Goal: Task Accomplishment & Management: Complete application form

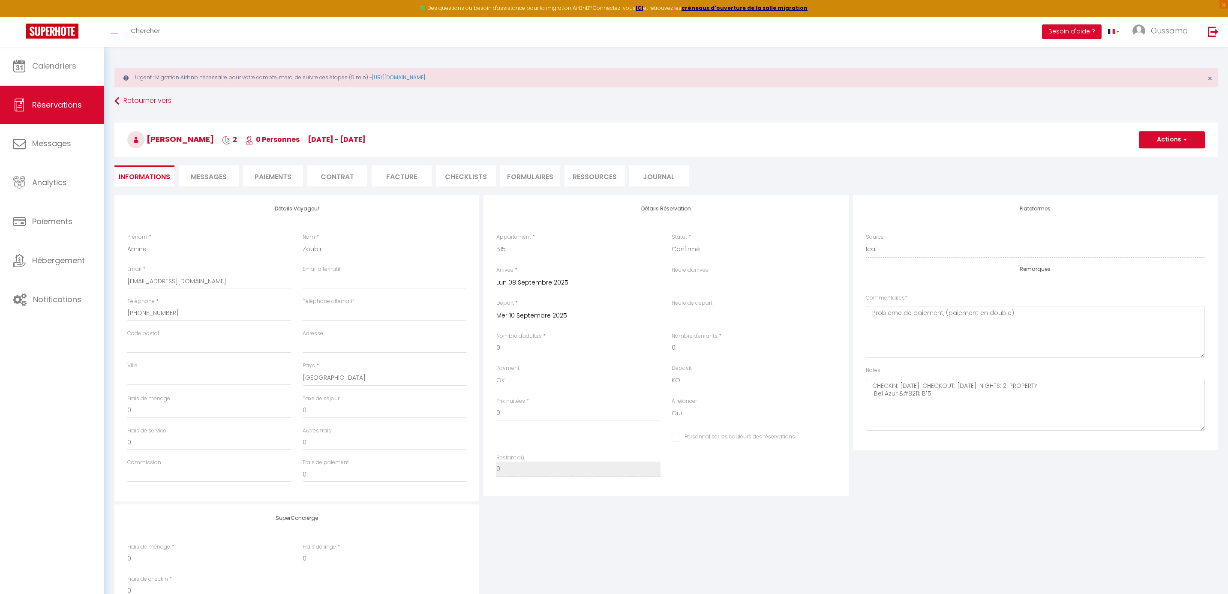
select select "AE"
select select "60615"
select select
select select "14"
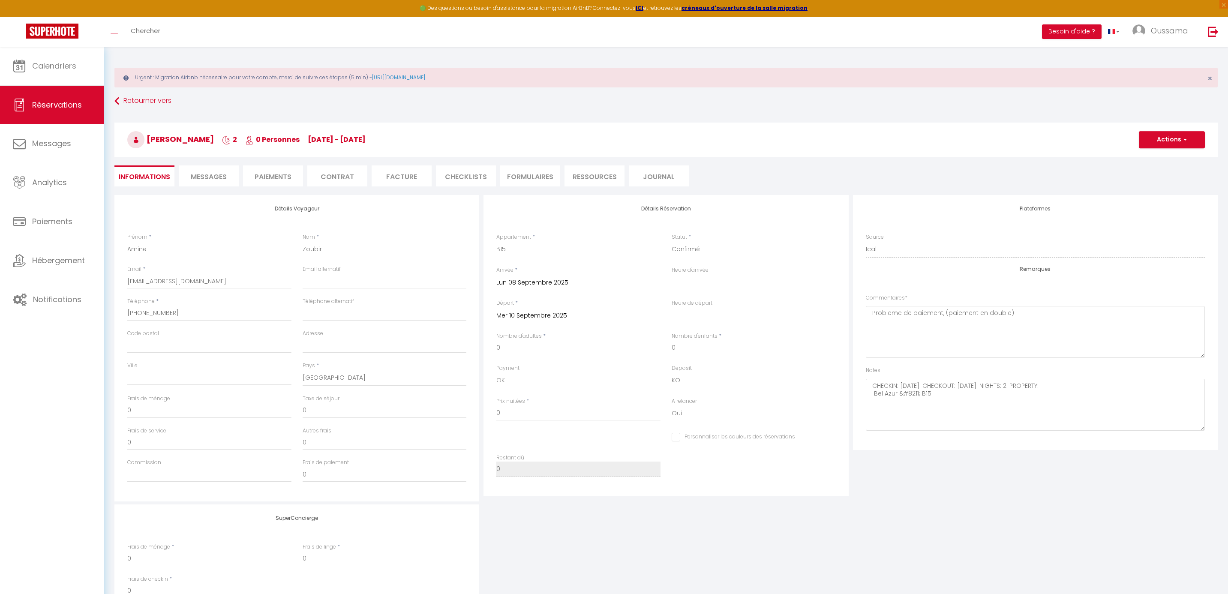
select select "73"
click at [509, 409] on input "0" at bounding box center [578, 412] width 164 height 15
select select
checkbox input "false"
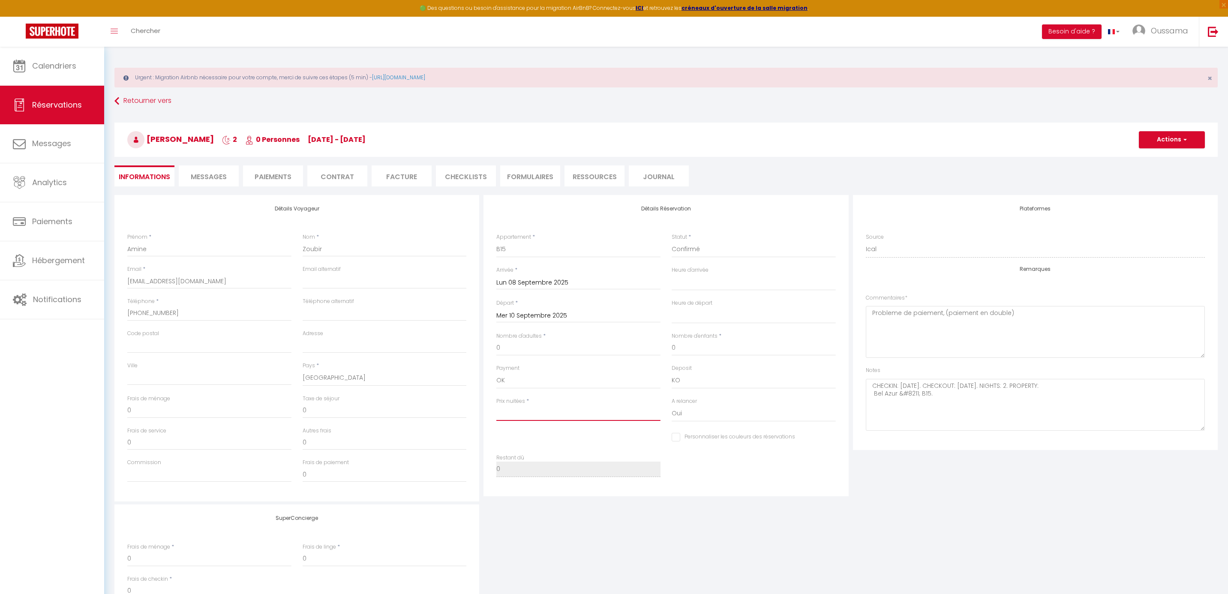
type textarea "CHECKIN: 2025-09-08. CHECKOUT: 2025-09-10. NIGHTS: 2. PROPERTY: Bel Azur &#8211…"
type input "4"
select select
checkbox input "false"
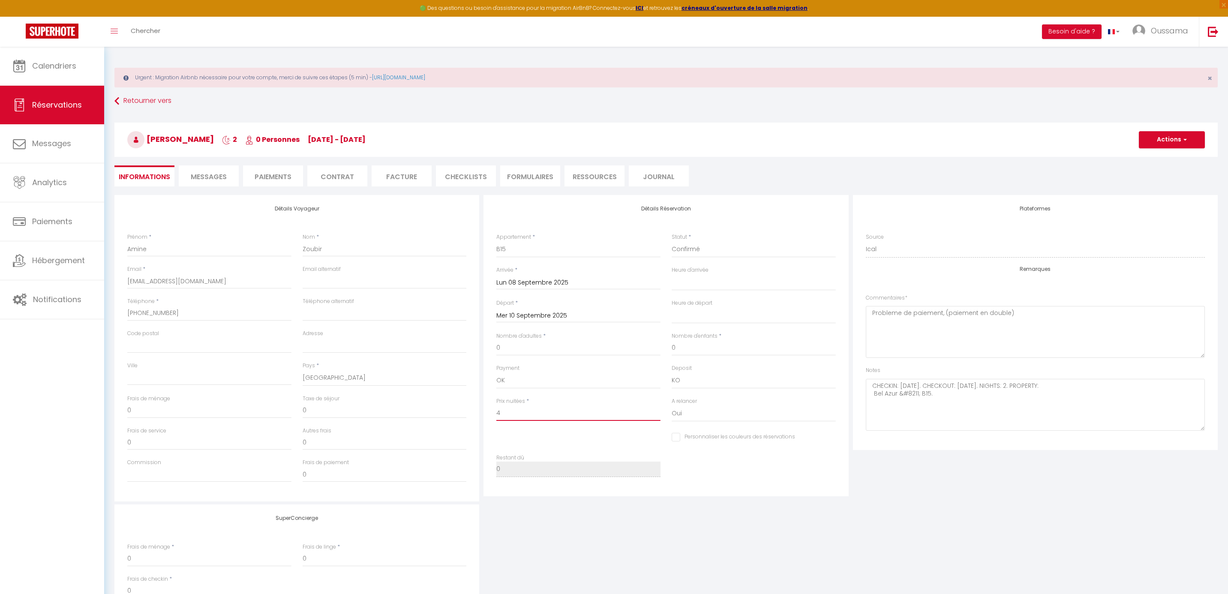
type textarea "CHECKIN: 2025-09-08. CHECKOUT: 2025-09-10. NIGHTS: 2. PROPERTY: Bel Azur &#8211…"
type input "45"
select select
checkbox input "false"
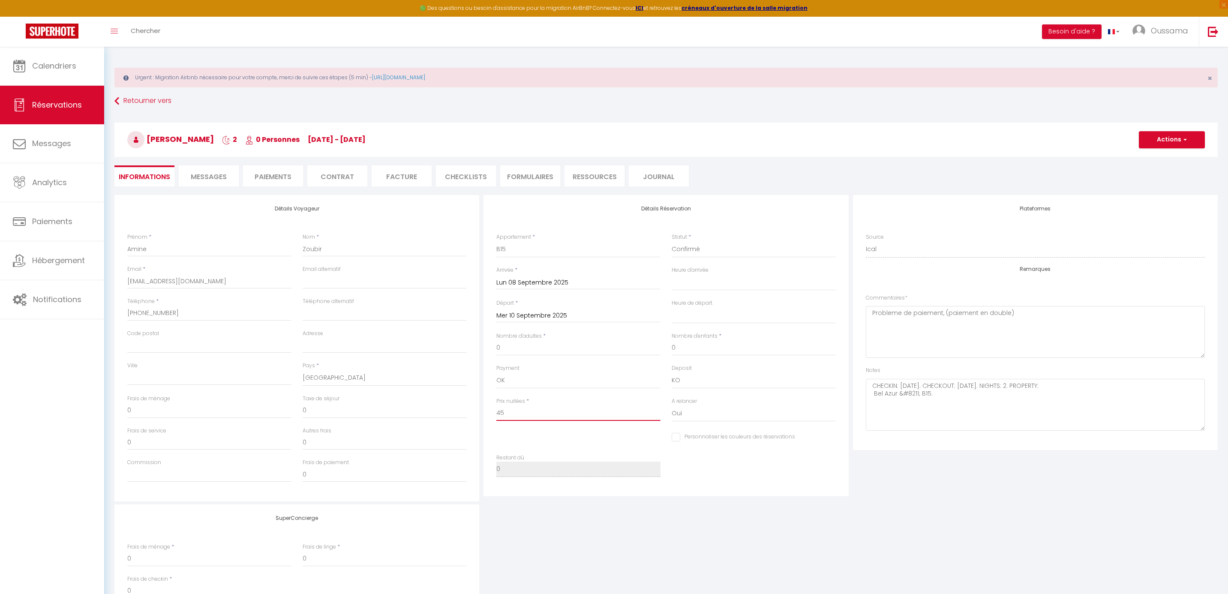
type textarea "CHECKIN: 2025-09-08. CHECKOUT: 2025-09-10. NIGHTS: 2. PROPERTY: Bel Azur &#8211…"
type input "4"
select select
checkbox input "false"
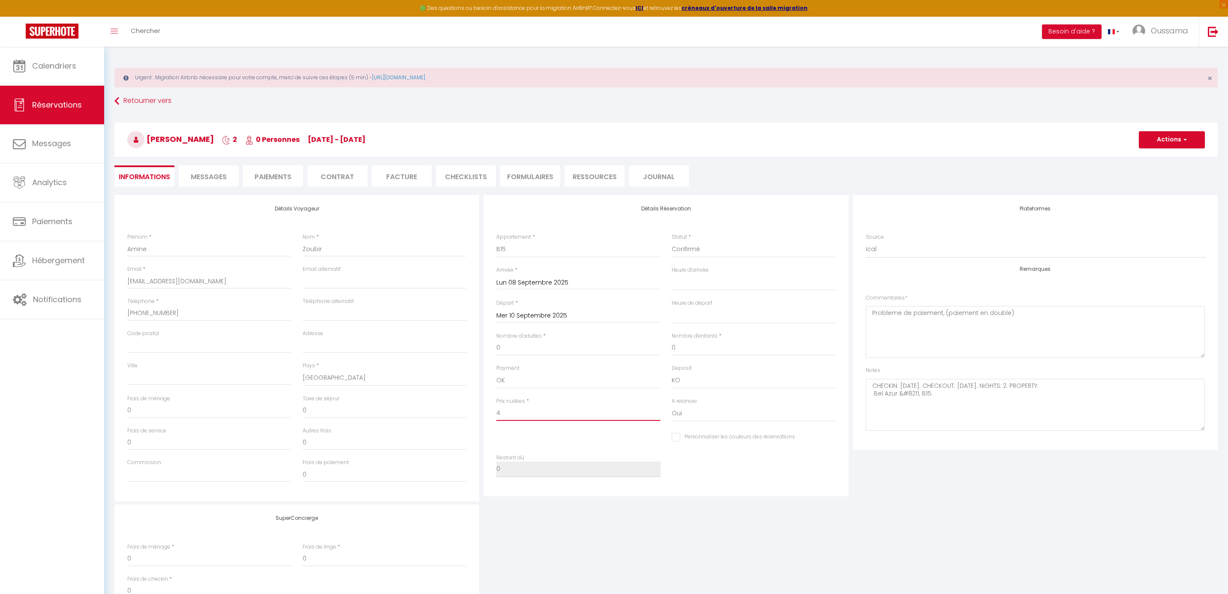
type textarea "CHECKIN: 2025-09-08. CHECKOUT: 2025-09-10. NIGHTS: 2. PROPERTY: Bel Azur &#8211…"
type input "40"
select select
checkbox input "false"
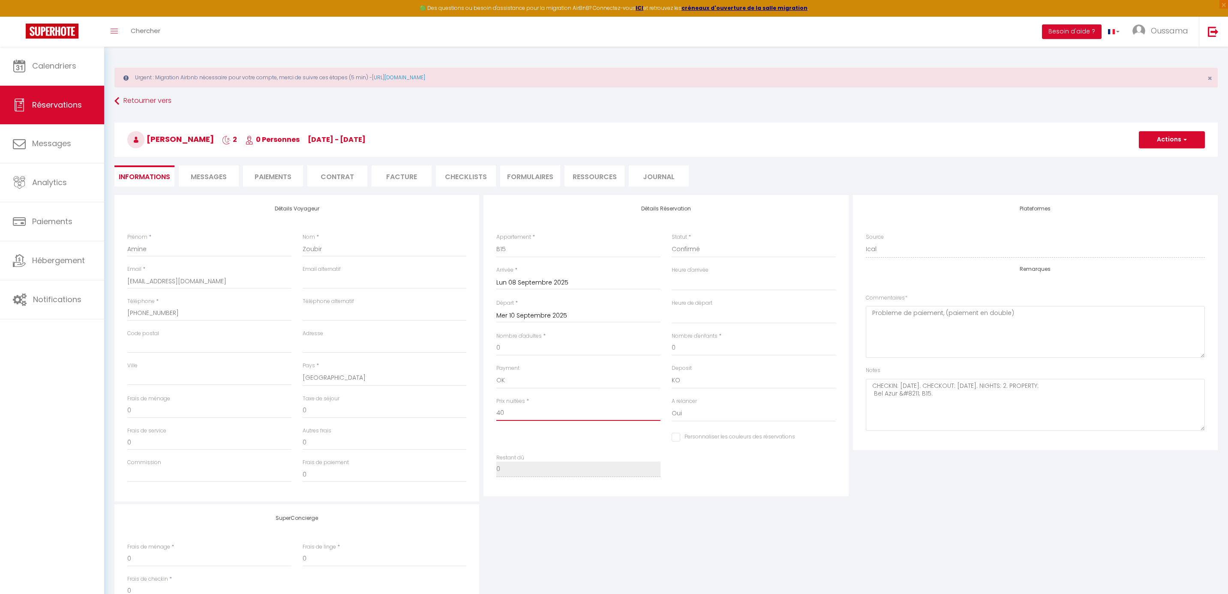
type textarea "CHECKIN: 2025-09-08. CHECKOUT: 2025-09-10. NIGHTS: 2. PROPERTY: Bel Azur &#8211…"
type input "40("
select select
checkbox input "false"
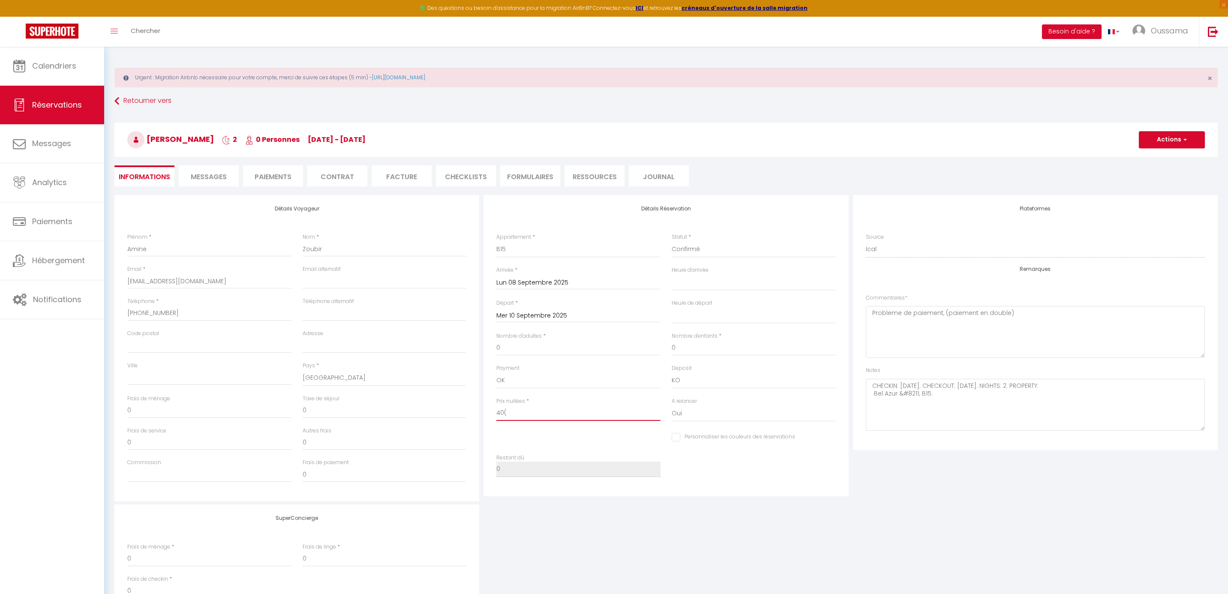
type textarea "CHECKIN: 2025-09-08. CHECKOUT: 2025-09-10. NIGHTS: 2. PROPERTY: Bel Azur &#8211…"
type input "40"
select select
checkbox input "false"
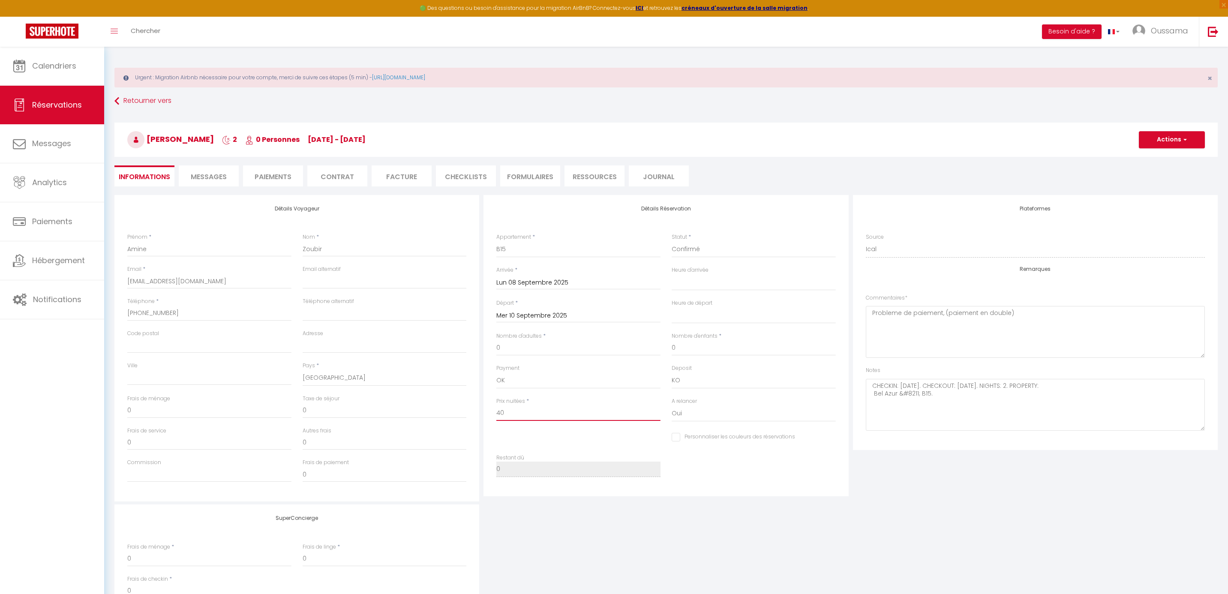
type textarea "CHECKIN: 2025-09-08. CHECKOUT: 2025-09-10. NIGHTS: 2. PROPERTY: Bel Azur &#8211…"
type input "405"
select select
checkbox input "false"
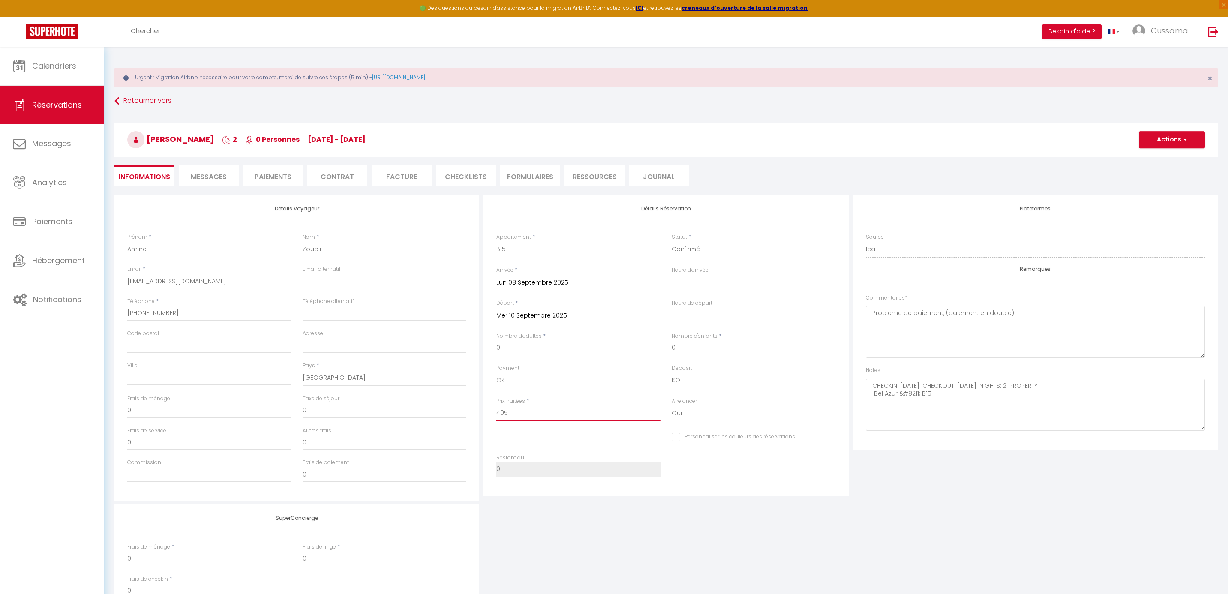
type textarea "CHECKIN: 2025-09-08. CHECKOUT: 2025-09-10. NIGHTS: 2. PROPERTY: Bel Azur &#8211…"
type input "405"
click at [688, 377] on select "OK KO" at bounding box center [754, 380] width 164 height 16
select select "15"
click at [672, 372] on select "OK KO" at bounding box center [754, 380] width 164 height 16
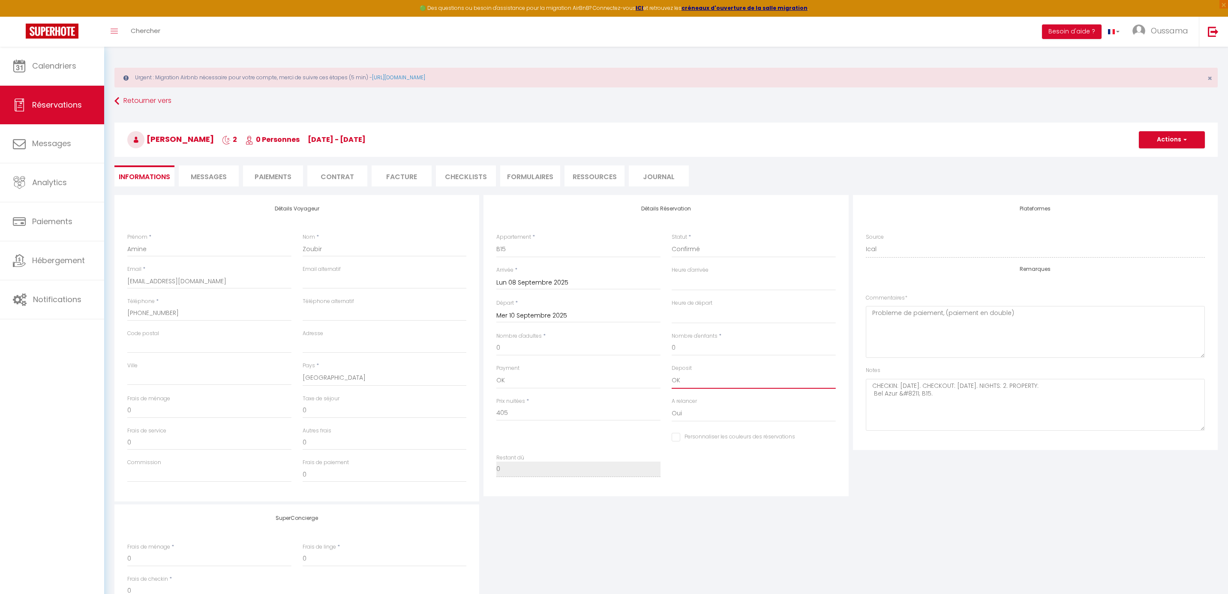
select select
checkbox input "false"
type textarea "CHECKIN: 2025-09-08. CHECKOUT: 2025-09-10. NIGHTS: 2. PROPERTY: Bel Azur &#8211…"
click at [1162, 139] on button "Actions" at bounding box center [1172, 139] width 66 height 17
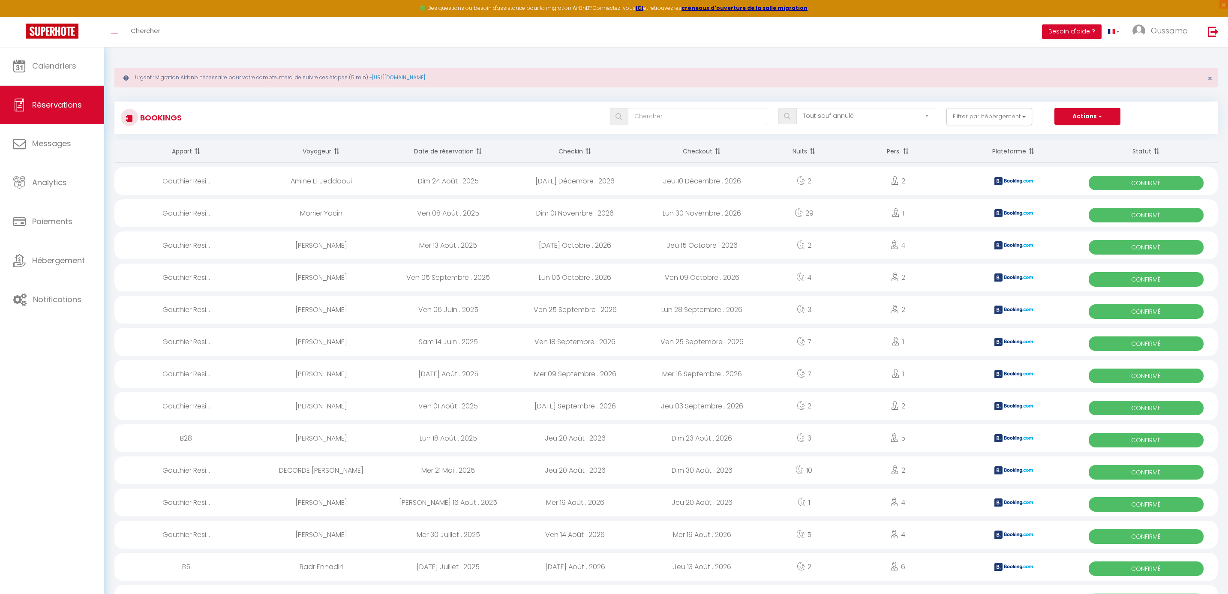
select select "not_cancelled"
click at [70, 51] on link "Calendriers" at bounding box center [52, 66] width 104 height 39
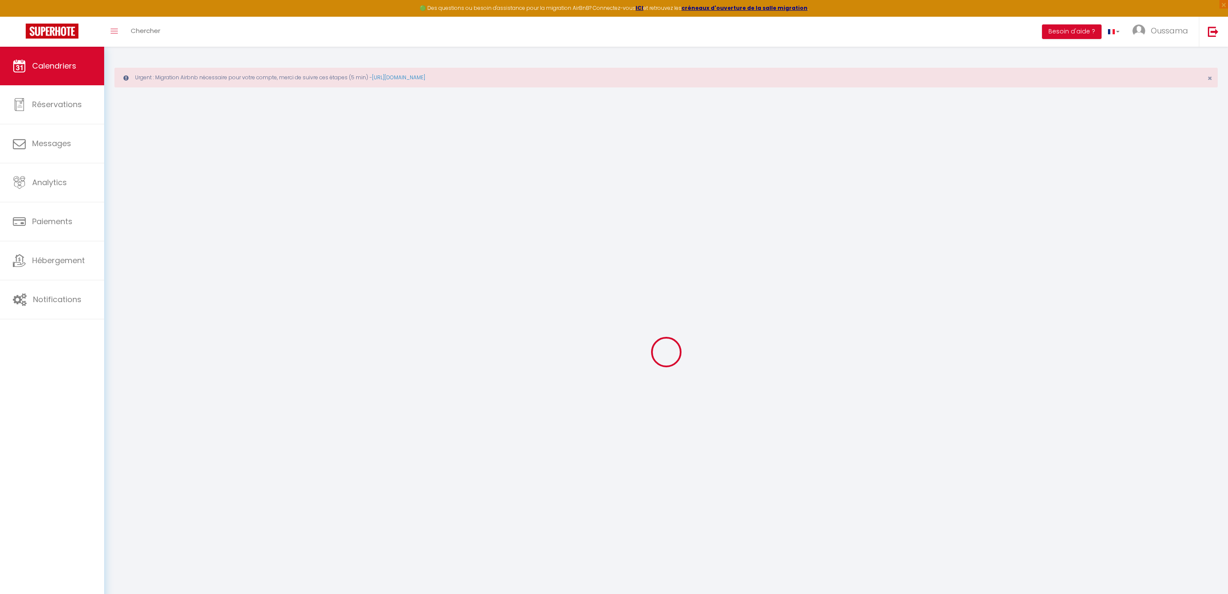
select select
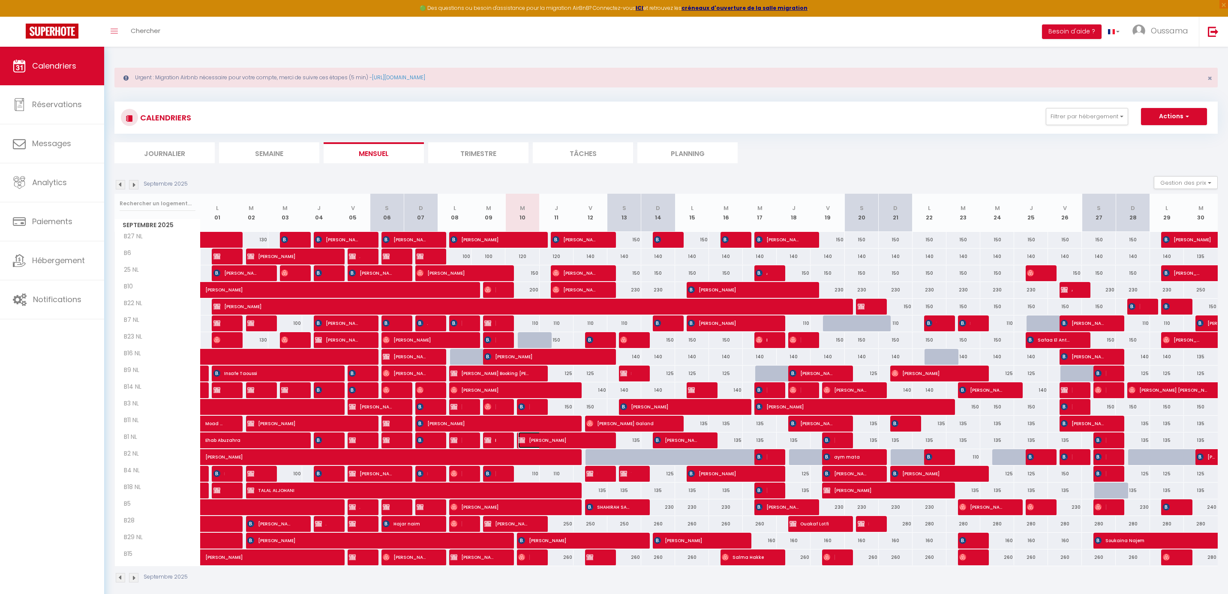
click at [549, 439] on span "[PERSON_NAME]" at bounding box center [557, 440] width 79 height 16
select select "OK"
select select "0"
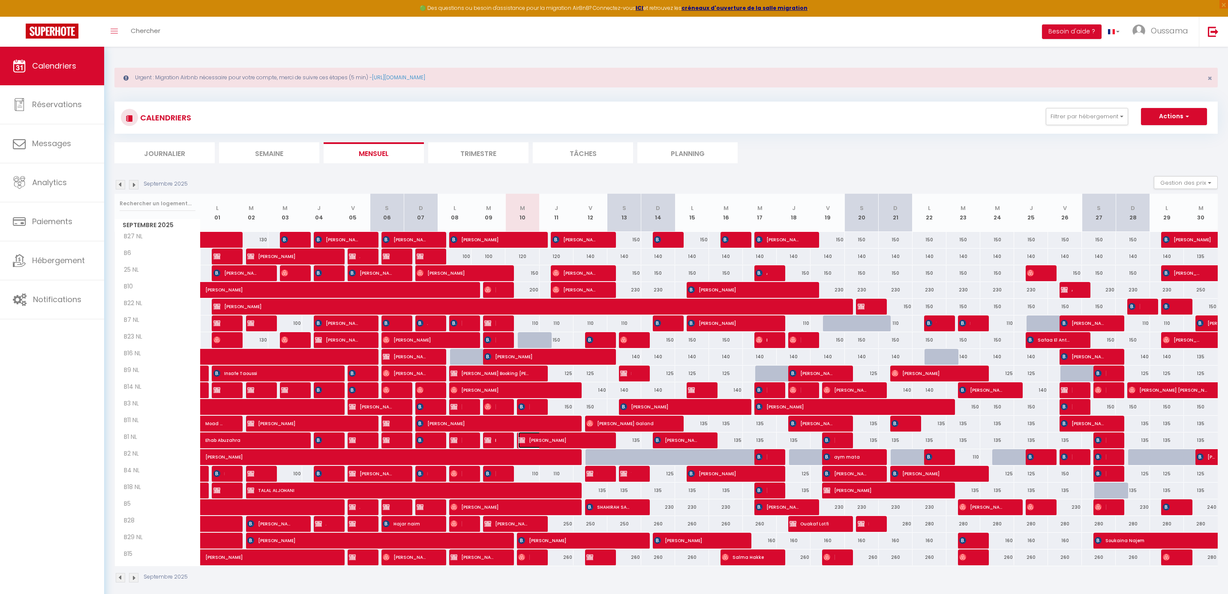
select select "1"
select select
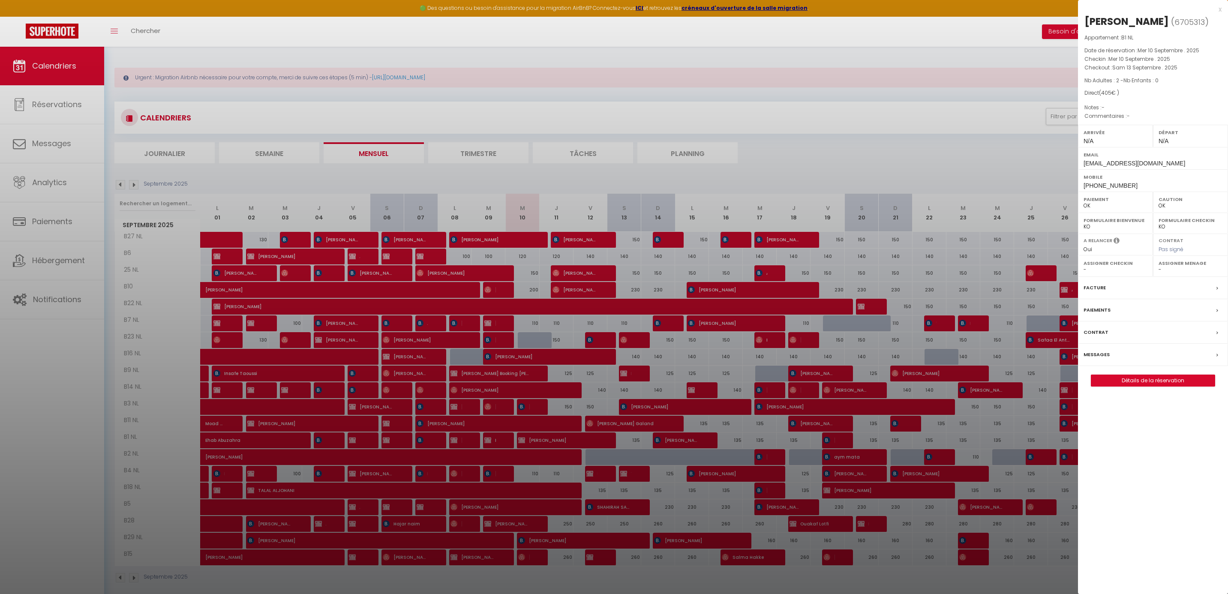
click at [347, 231] on div at bounding box center [614, 297] width 1228 height 594
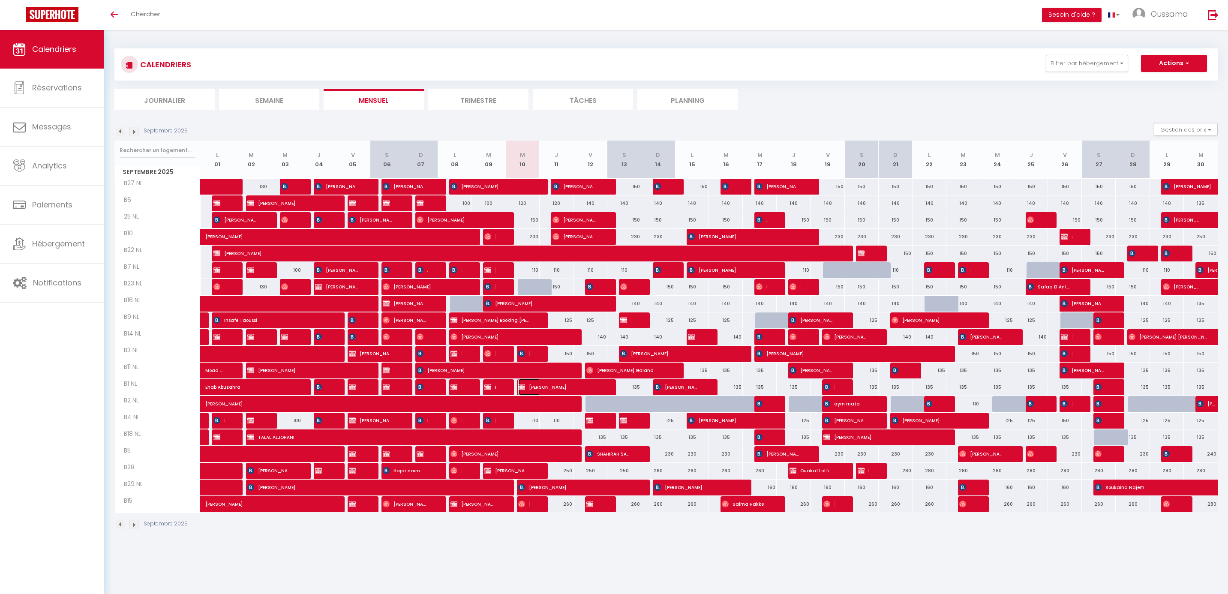
click at [532, 386] on span "[PERSON_NAME]" at bounding box center [557, 387] width 79 height 16
select select "OK"
select select "0"
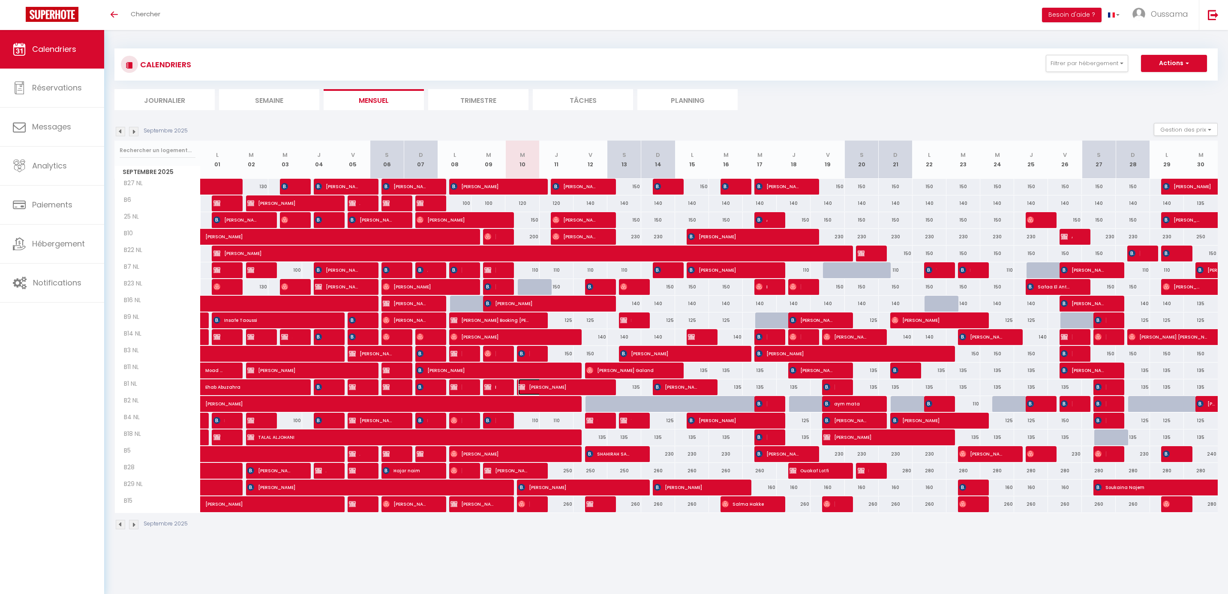
select select "1"
select select
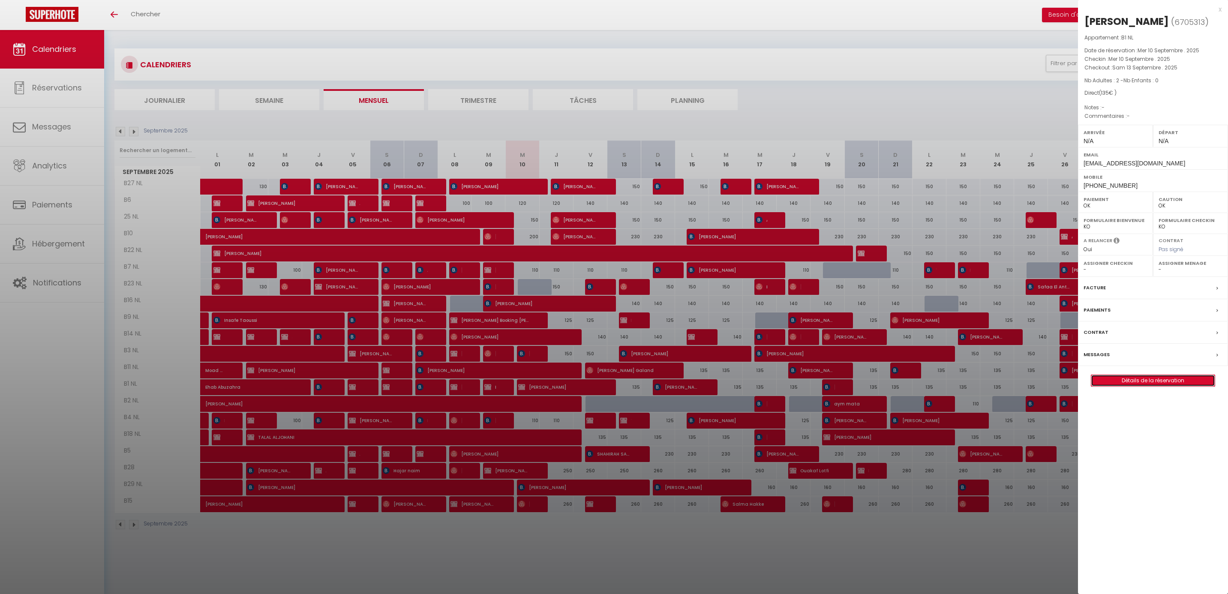
click at [1136, 384] on link "Détails de la réservation" at bounding box center [1152, 380] width 123 height 11
select select
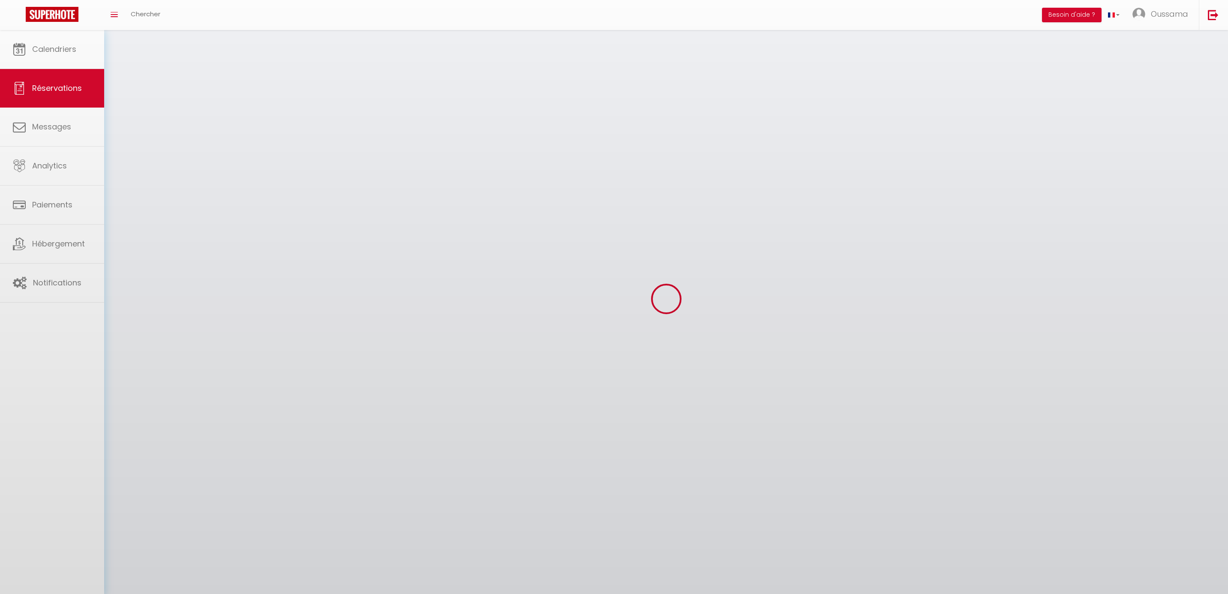
select select
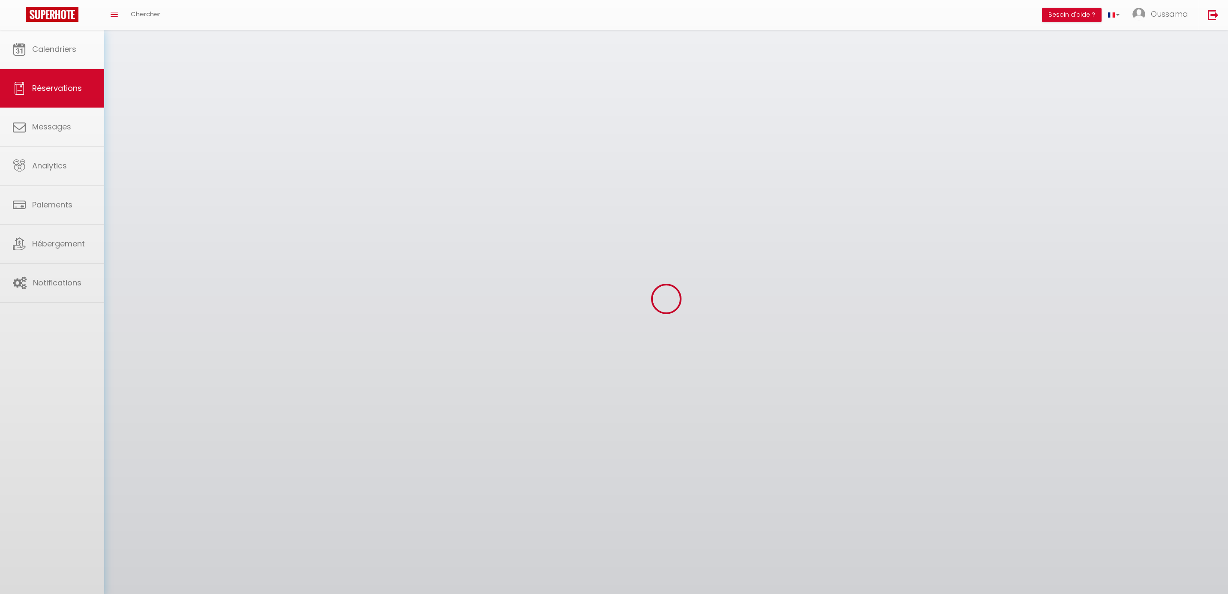
select select
checkbox input "false"
select select
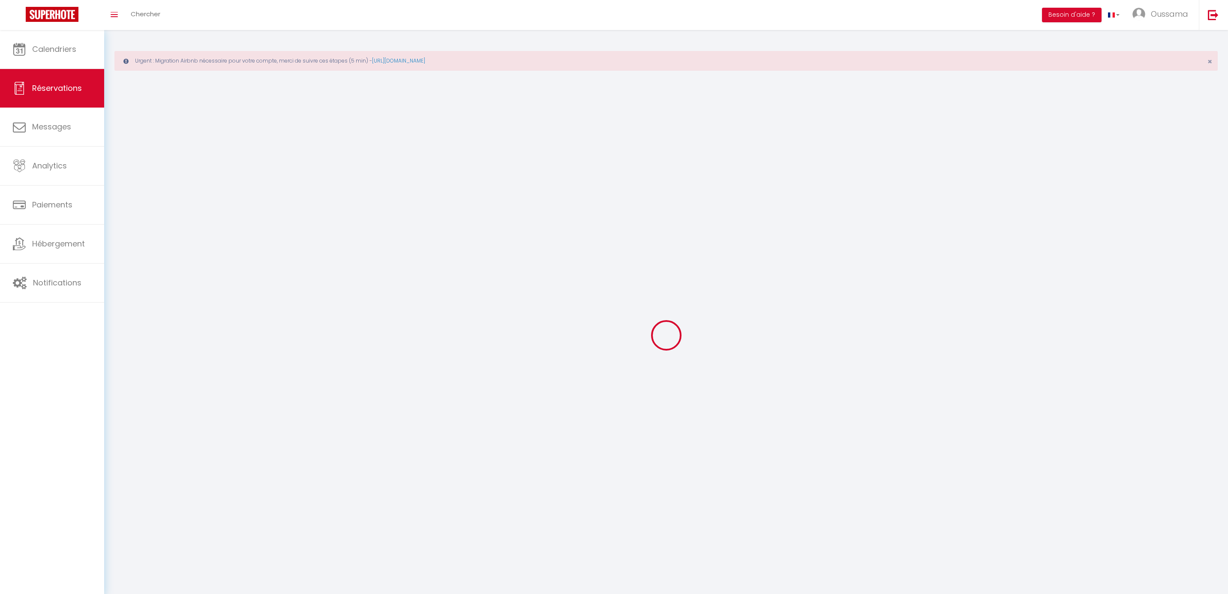
select select
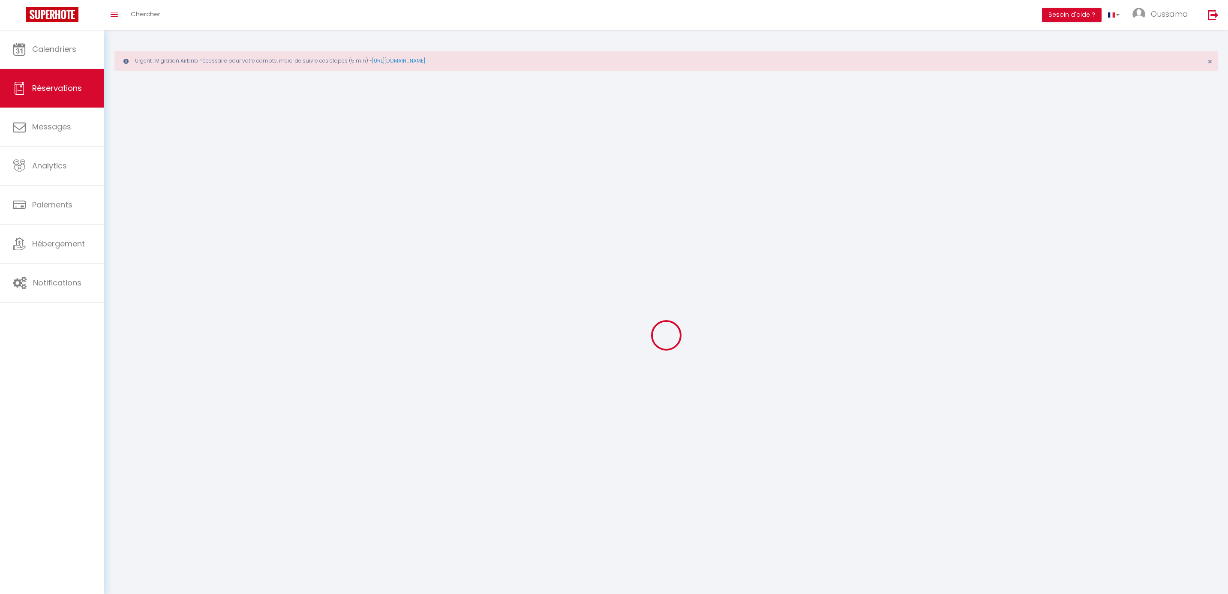
select select
checkbox input "false"
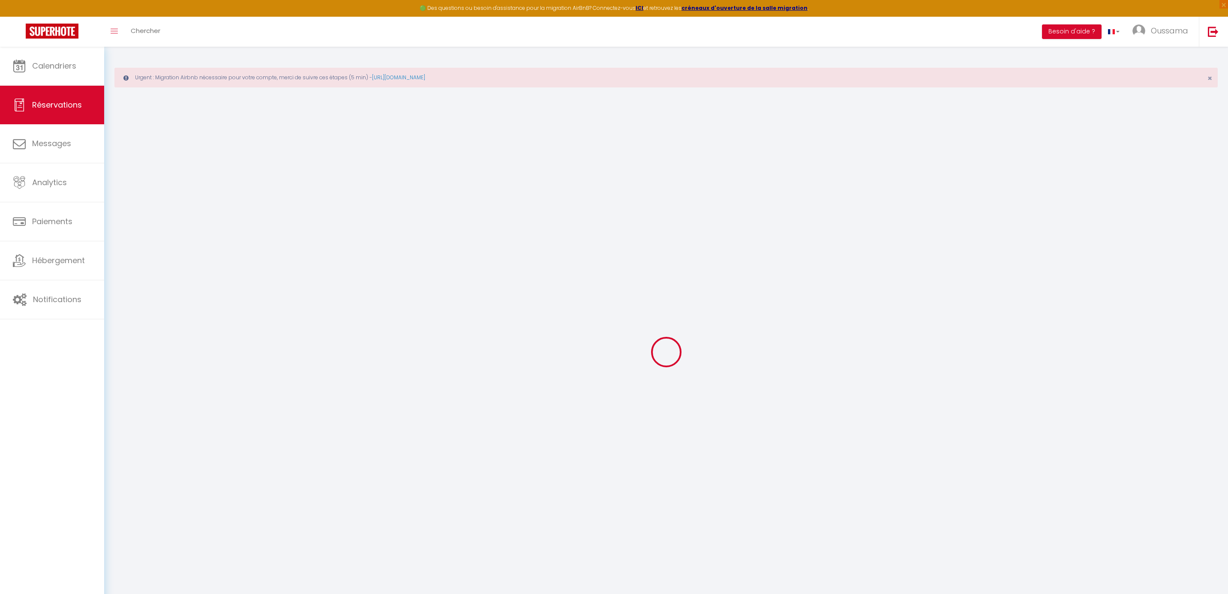
select select
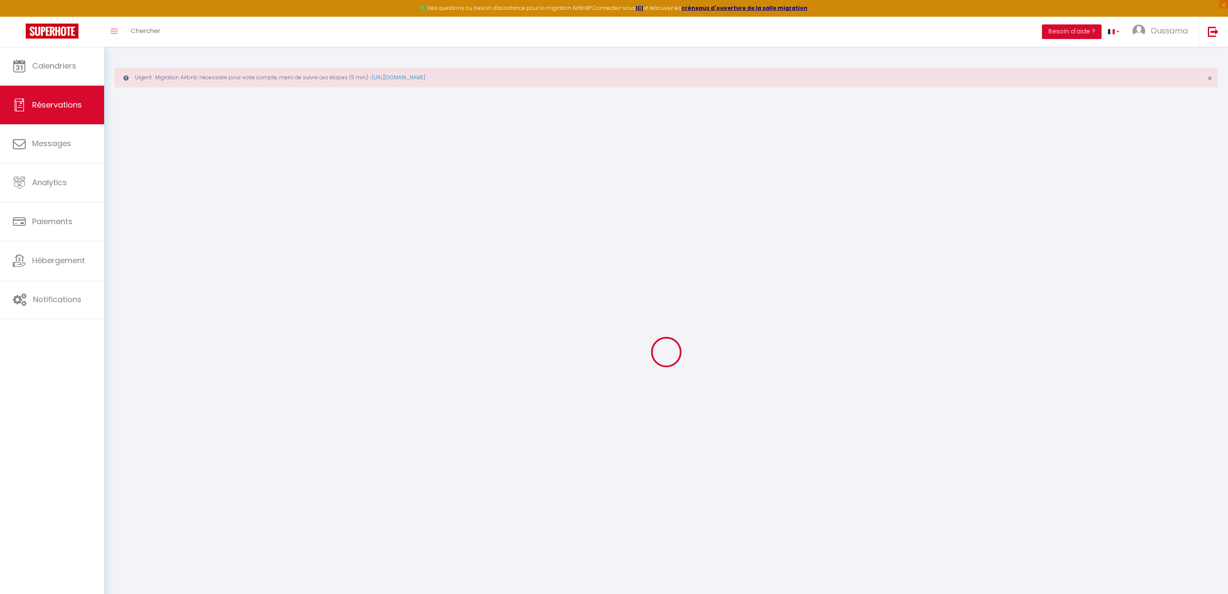
select select
checkbox input "false"
select select
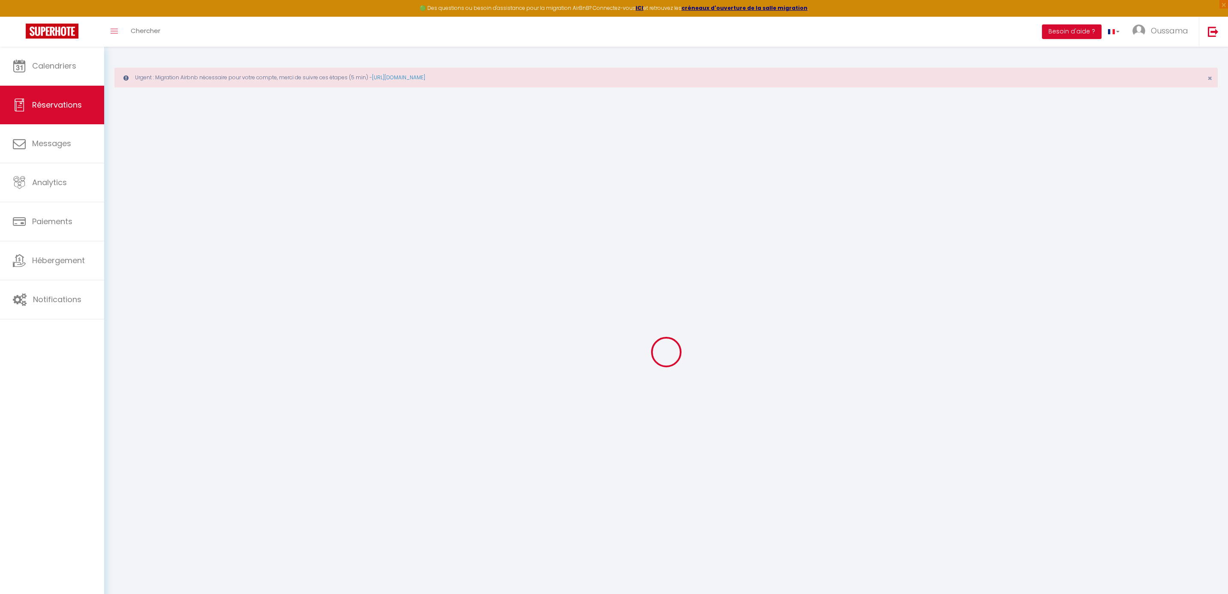
select select
checkbox input "false"
select select
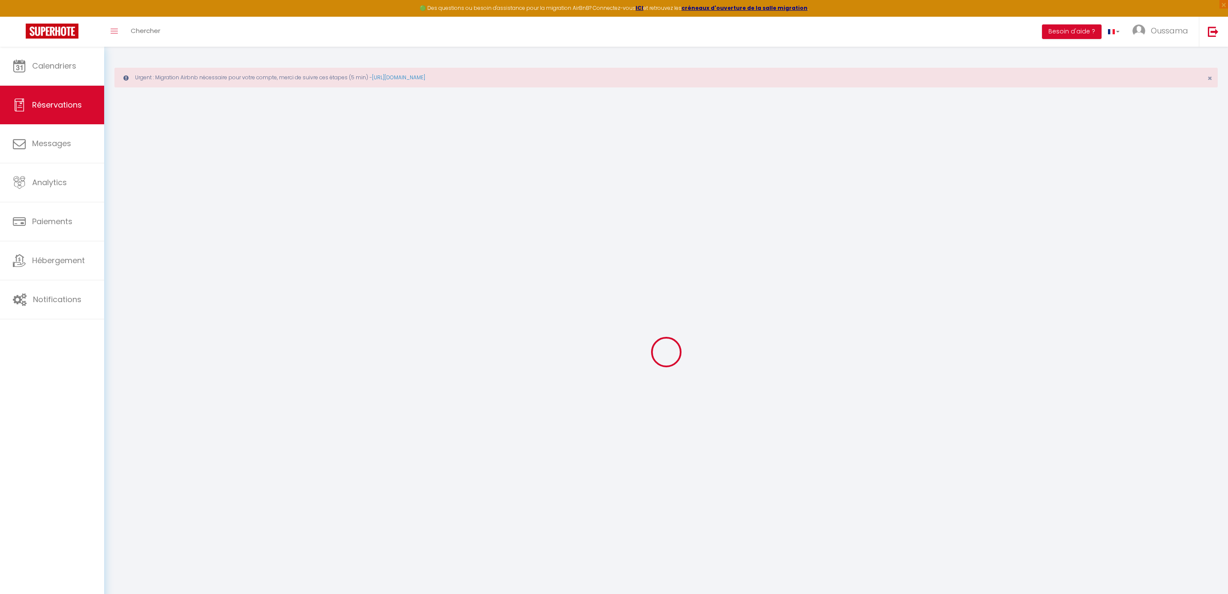
type input "Amine"
type input "Zoubir"
type input "[EMAIL_ADDRESS][DOMAIN_NAME]"
type input "[PHONE_NUMBER]"
type input "[GEOGRAPHIC_DATA]"
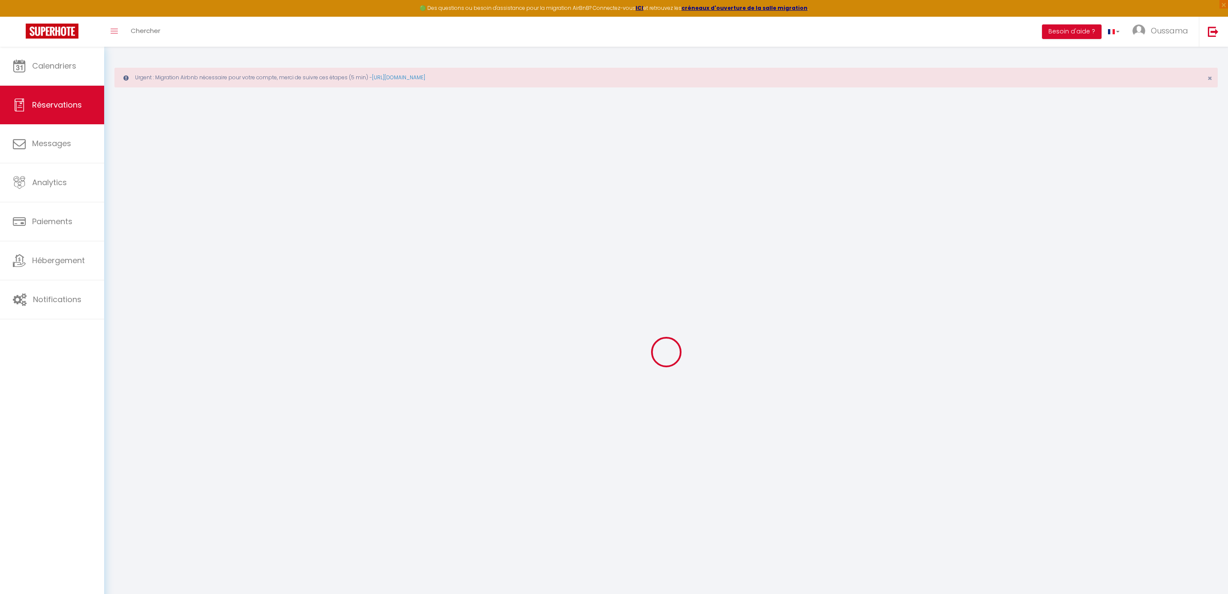
select select "MA"
select select "44372"
select select "1"
type input "Mer 10 Septembre 2025"
select select
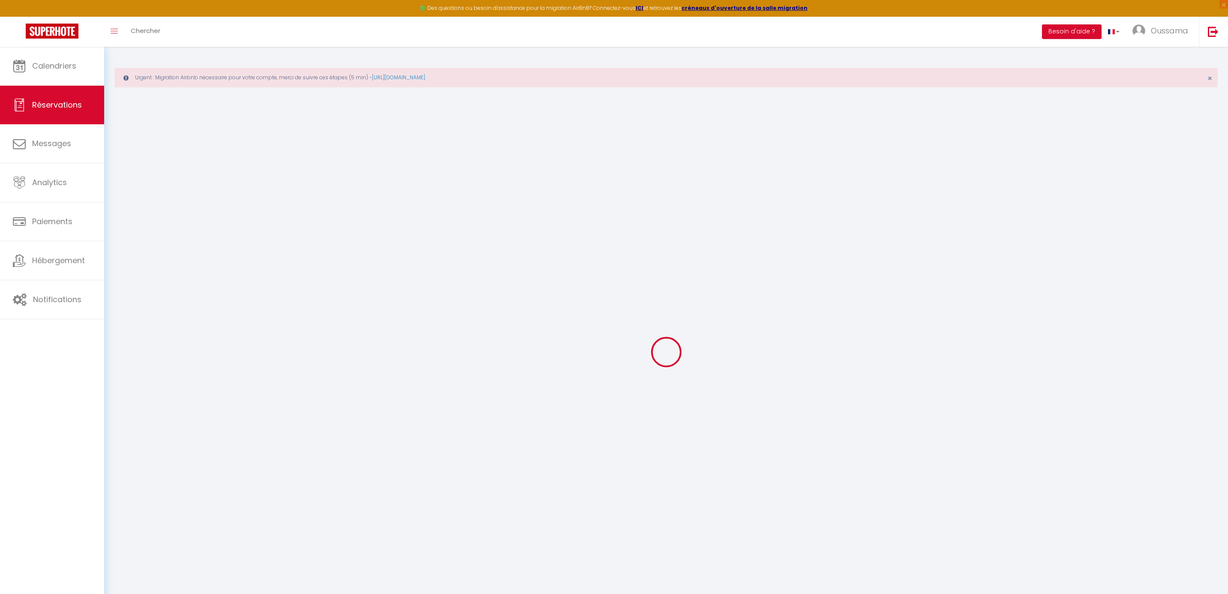
type input "Sam 13 Septembre 2025"
select select
type input "2"
select select "12"
select select
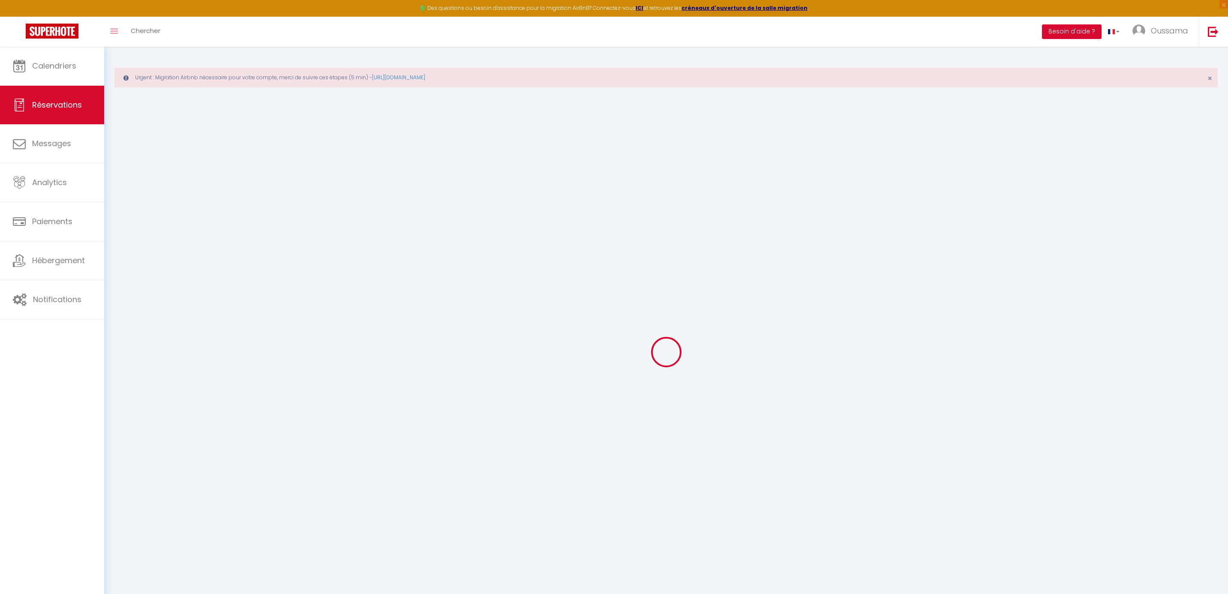
type input "135"
checkbox input "false"
type input "0"
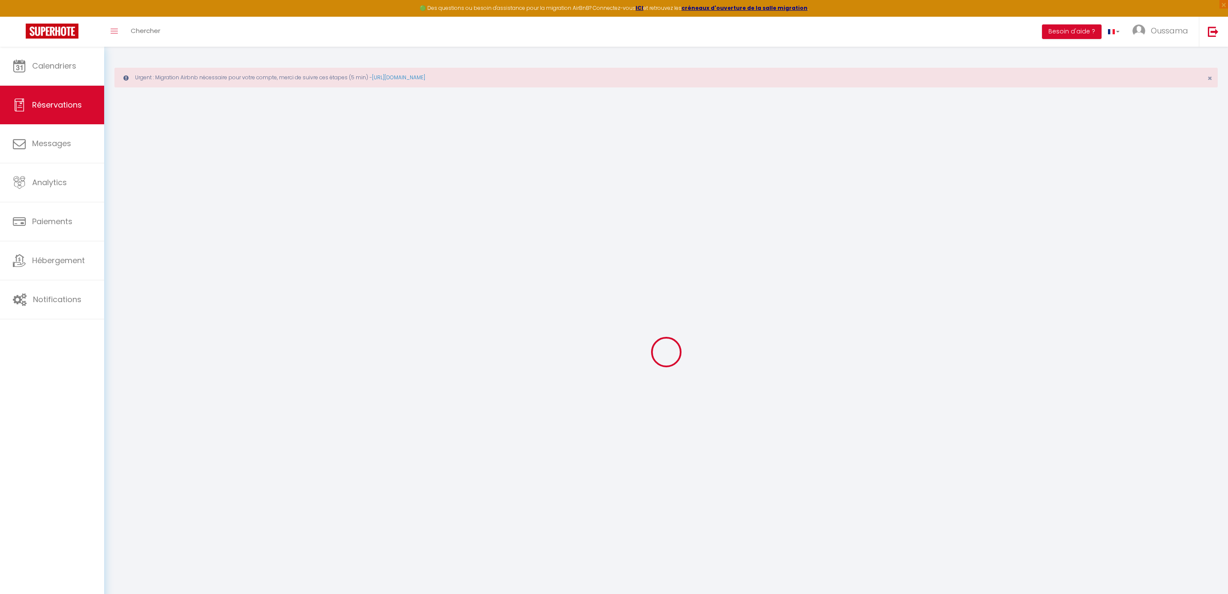
type input "0"
select select
select select "15"
checkbox input "false"
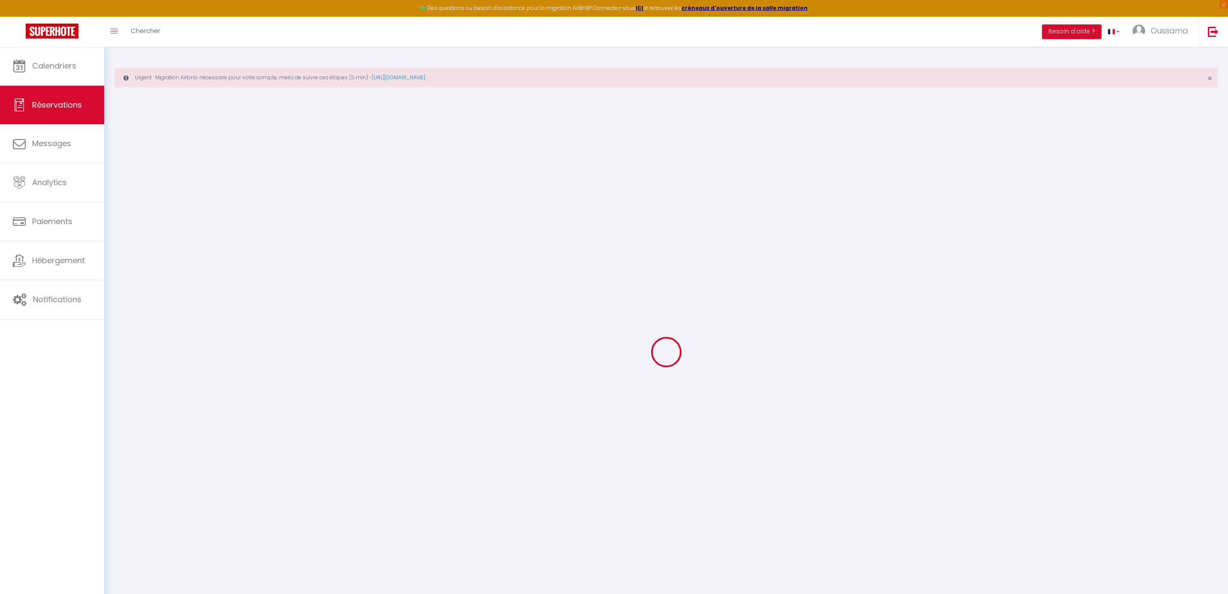
select select
checkbox input "false"
select select
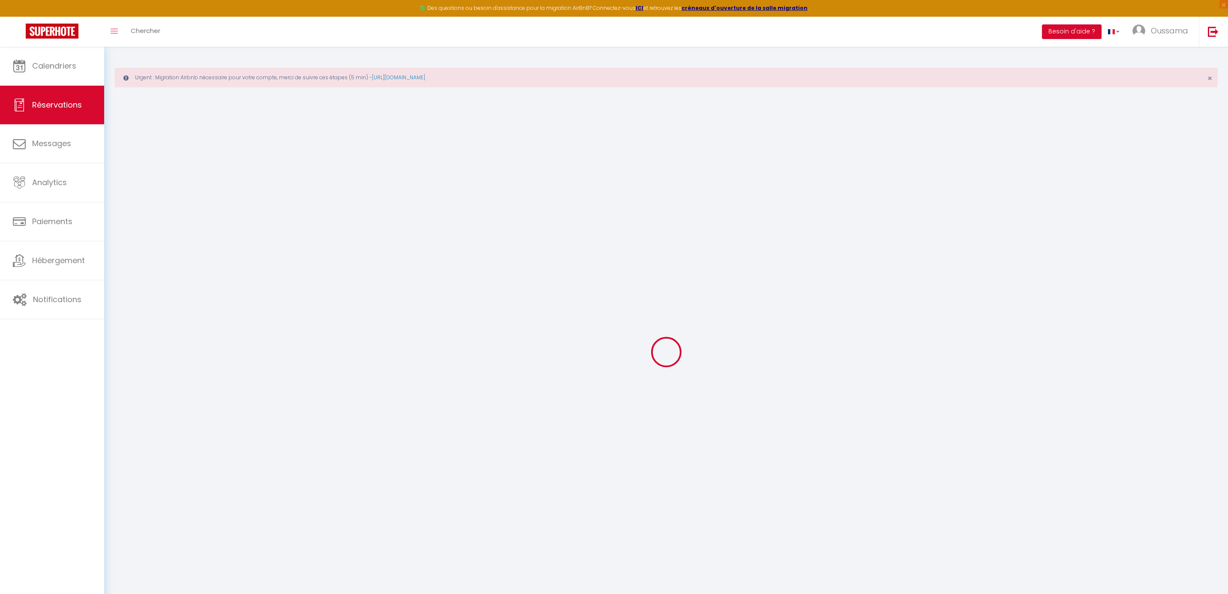
checkbox input "false"
select select
checkbox input "false"
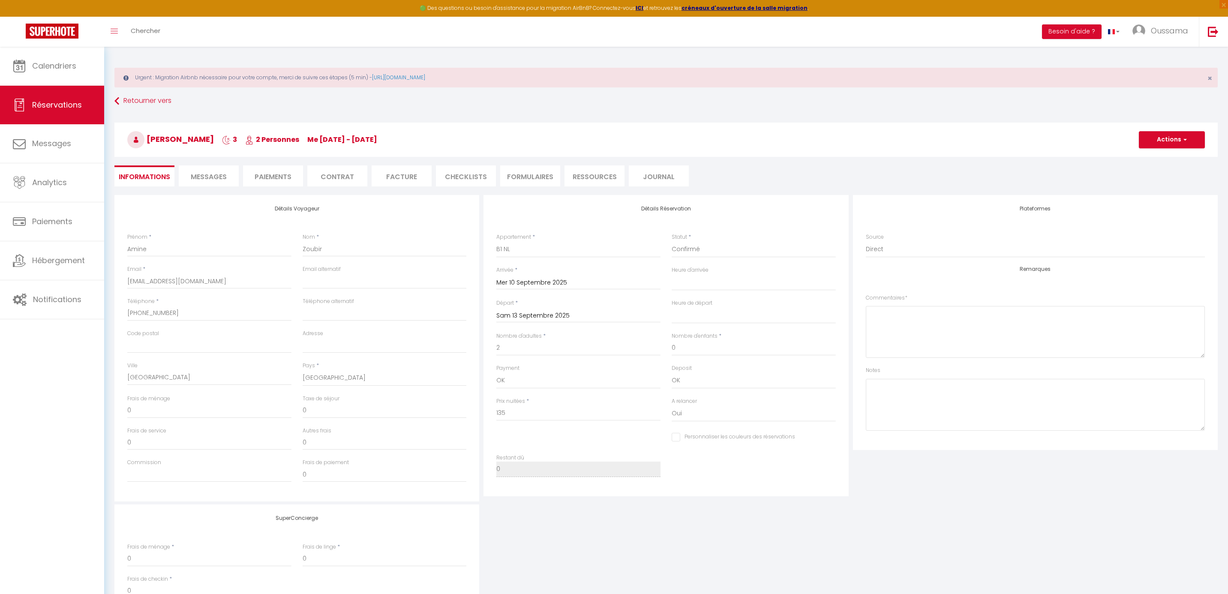
select select
checkbox input "false"
select select
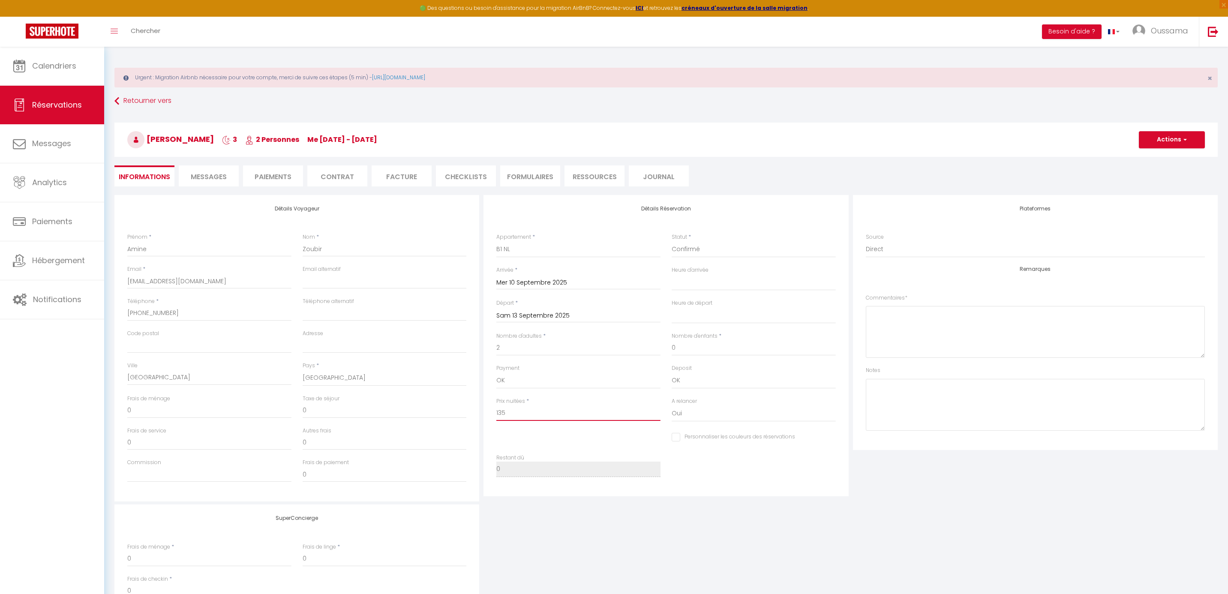
click at [527, 416] on input "135" at bounding box center [578, 412] width 164 height 15
type input "4"
select select
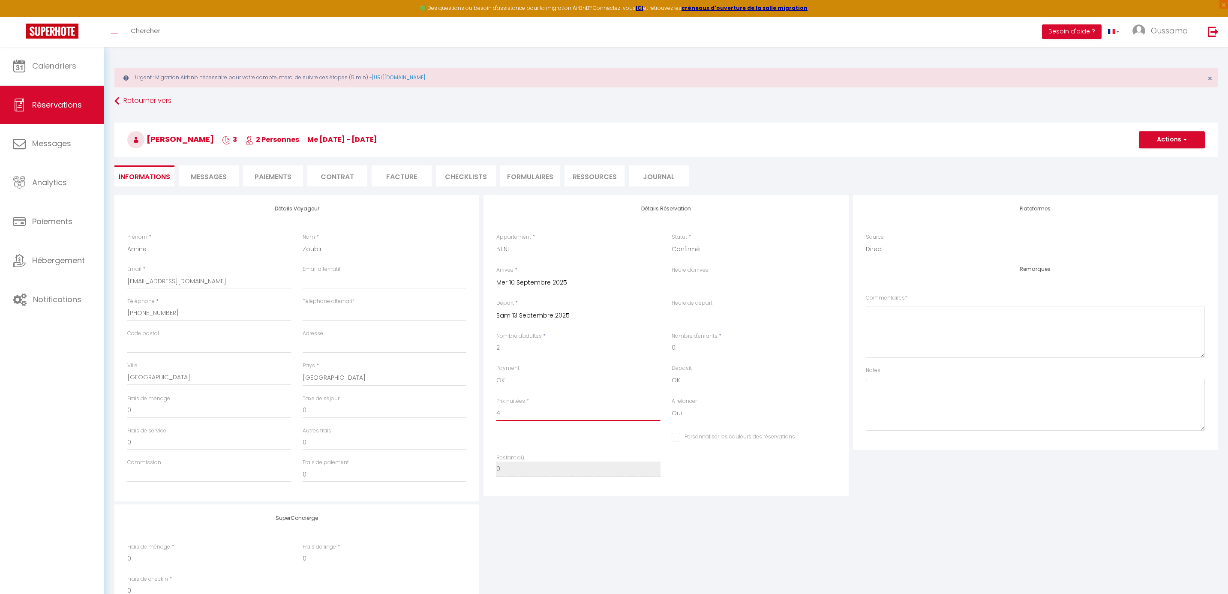
checkbox input "false"
type input "40"
select select
checkbox input "false"
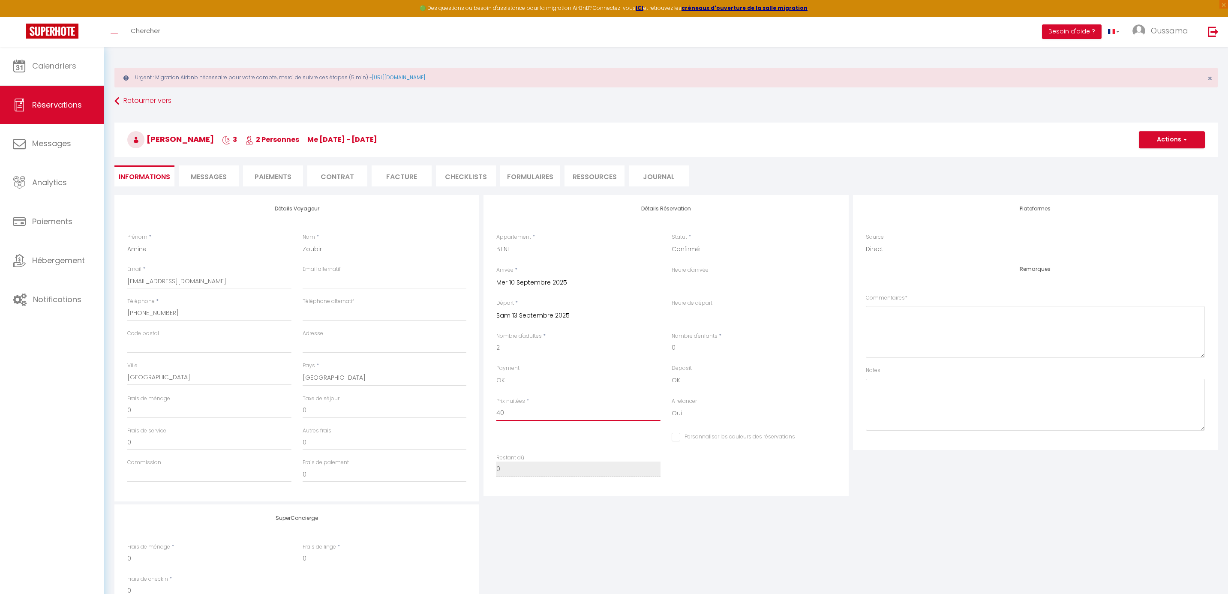
type input "405"
select select
checkbox input "false"
type input "405"
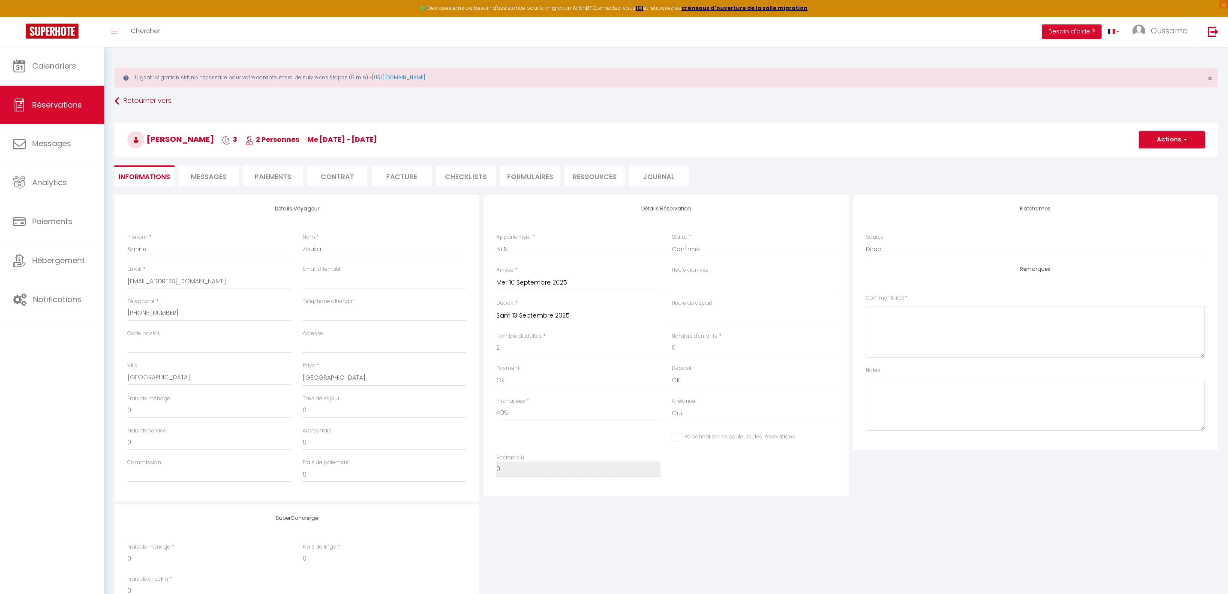
click at [1149, 143] on button "Actions" at bounding box center [1172, 139] width 66 height 17
click at [1145, 162] on link "Enregistrer" at bounding box center [1163, 158] width 68 height 11
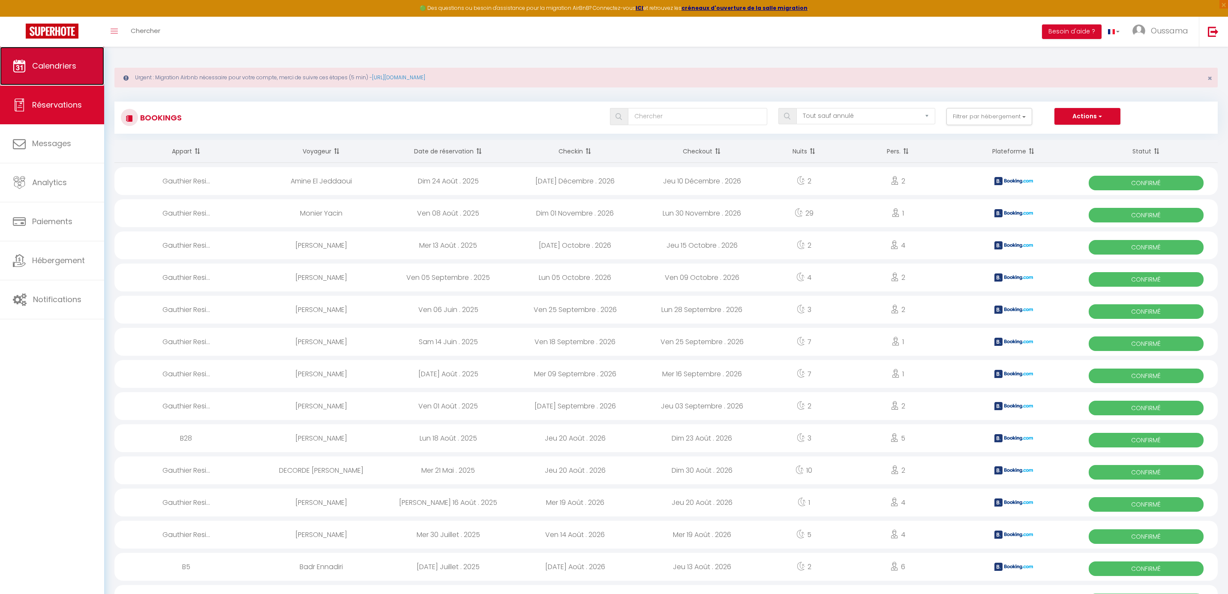
click at [69, 67] on span "Calendriers" at bounding box center [54, 65] width 44 height 11
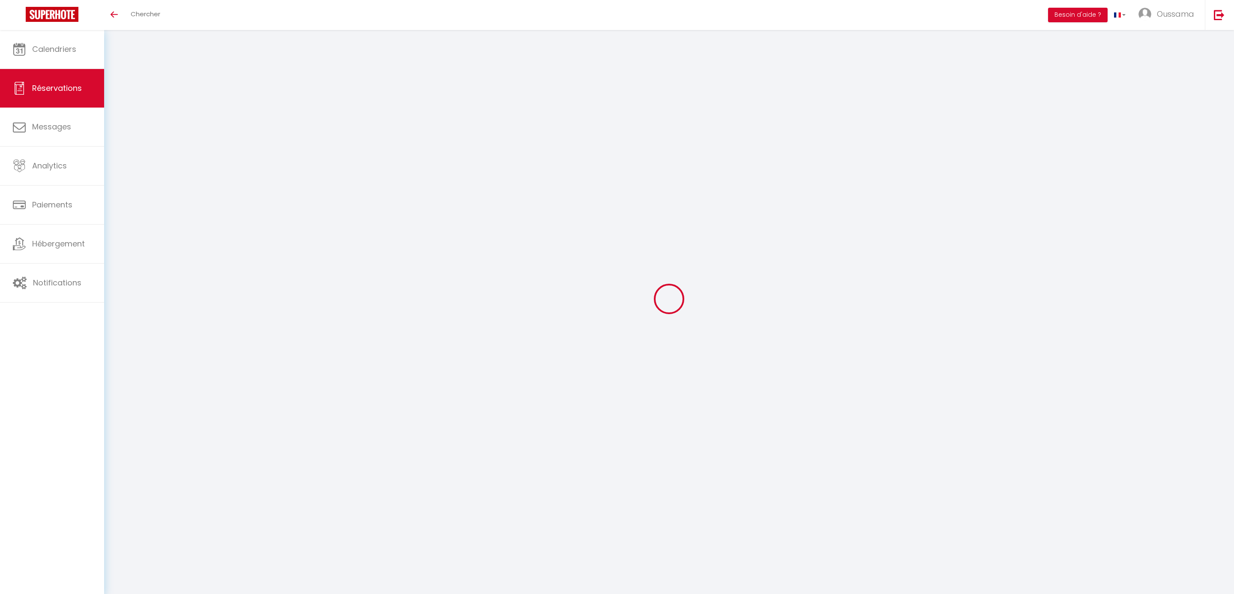
select select
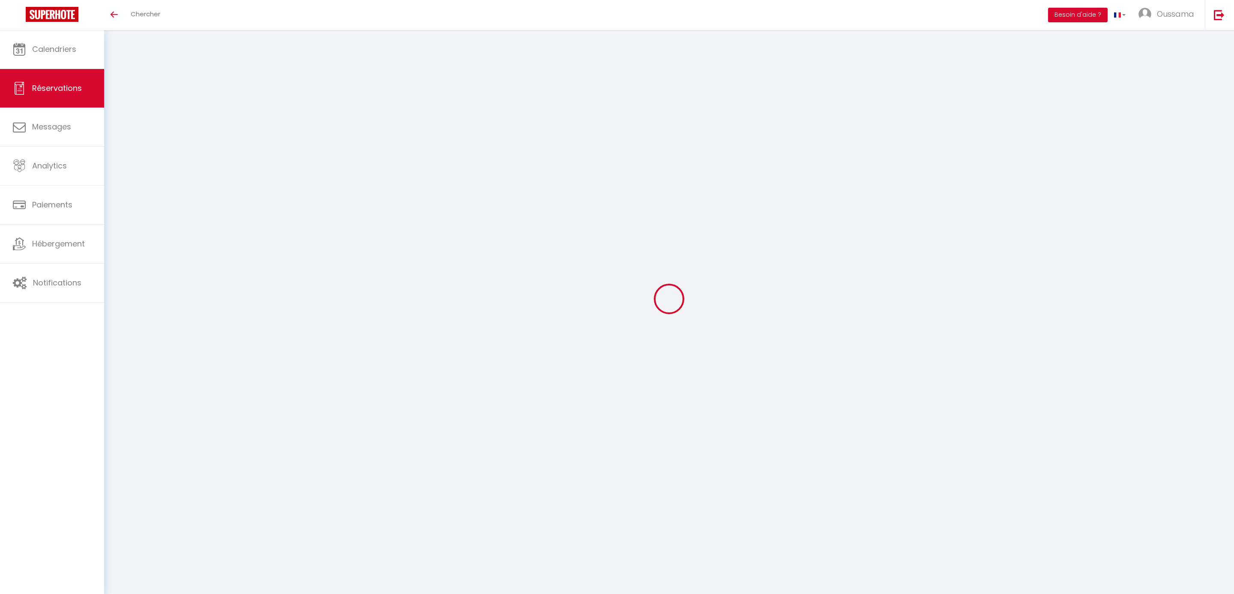
select select
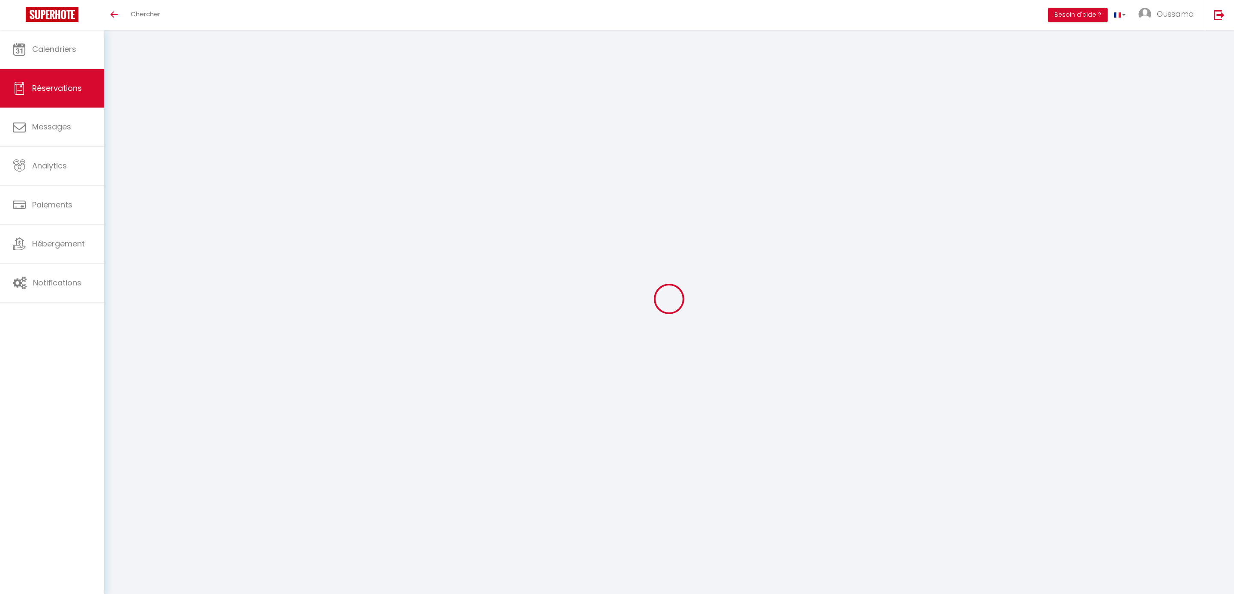
checkbox input "false"
select select
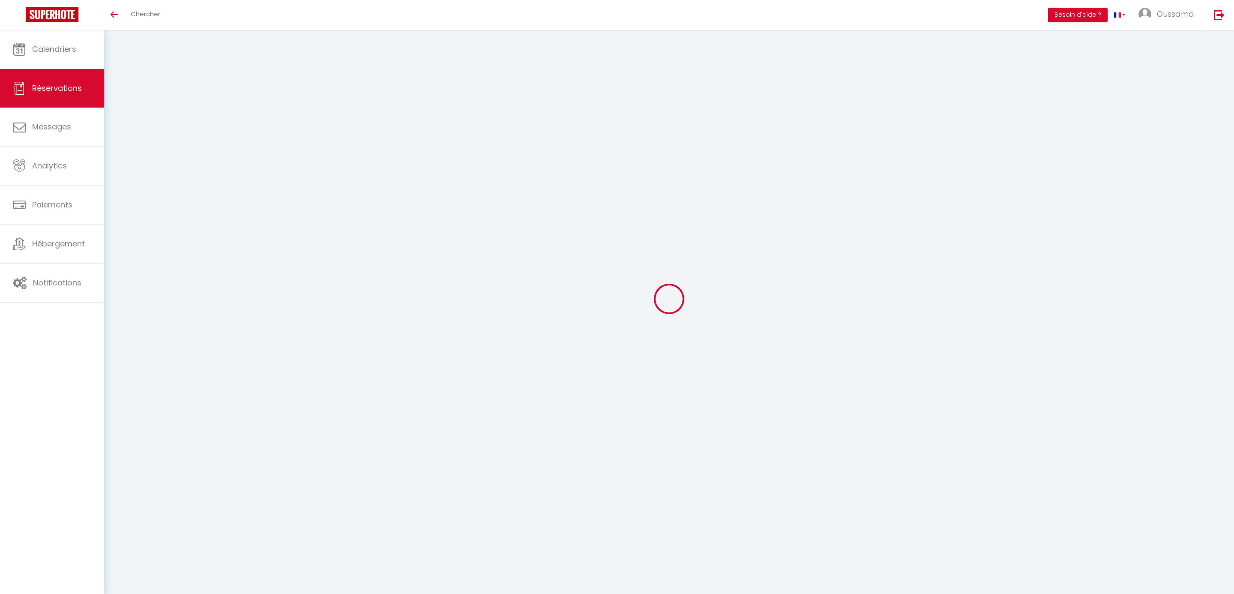
select select
checkbox input "false"
select select
type input "Amine"
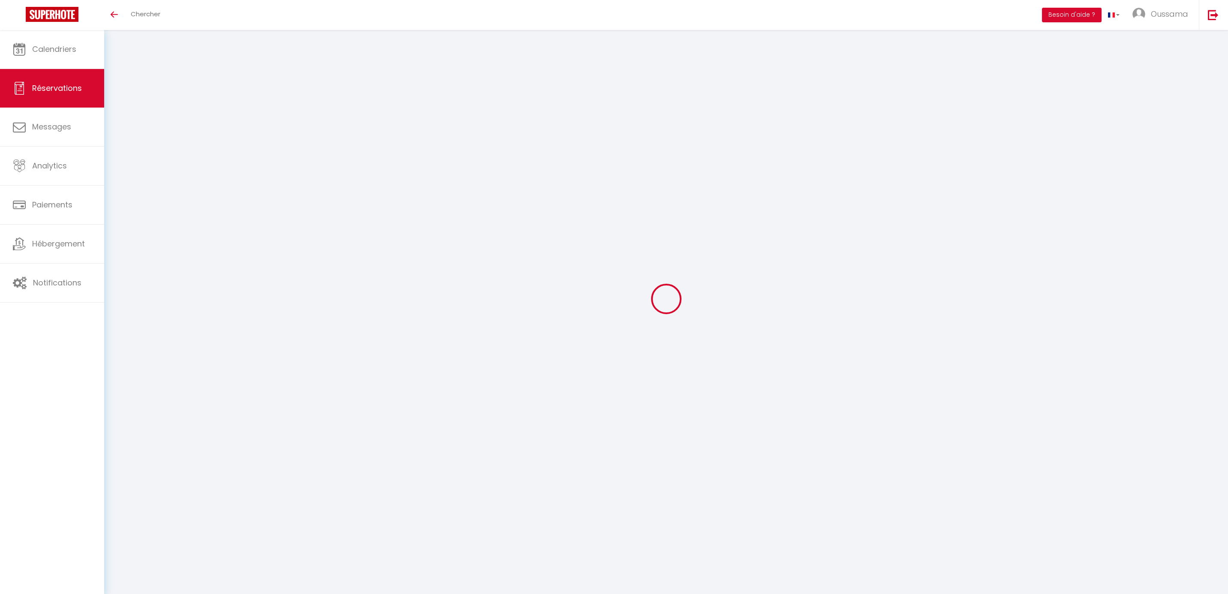
type input "Zoubir"
type input "[EMAIL_ADDRESS][DOMAIN_NAME]"
type input "[PHONE_NUMBER]"
type input "[GEOGRAPHIC_DATA]"
select select "MA"
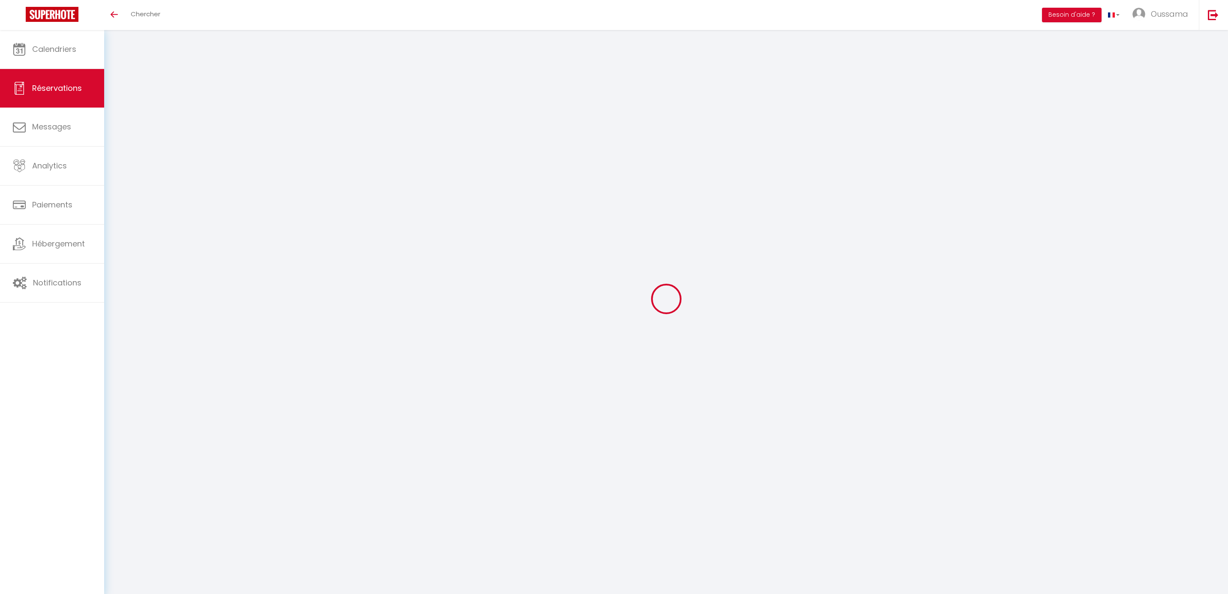
select select "44372"
select select "1"
type input "Mer 10 Septembre 2025"
select select
type input "Sam 13 Septembre 2025"
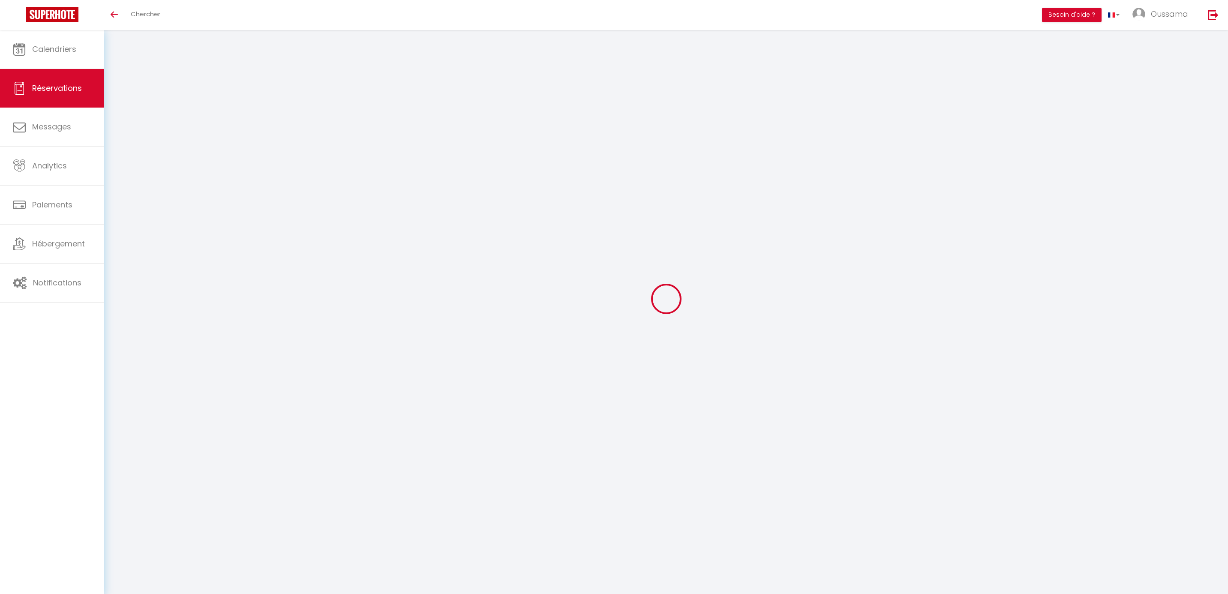
select select
type input "2"
select select "12"
select select
type input "405"
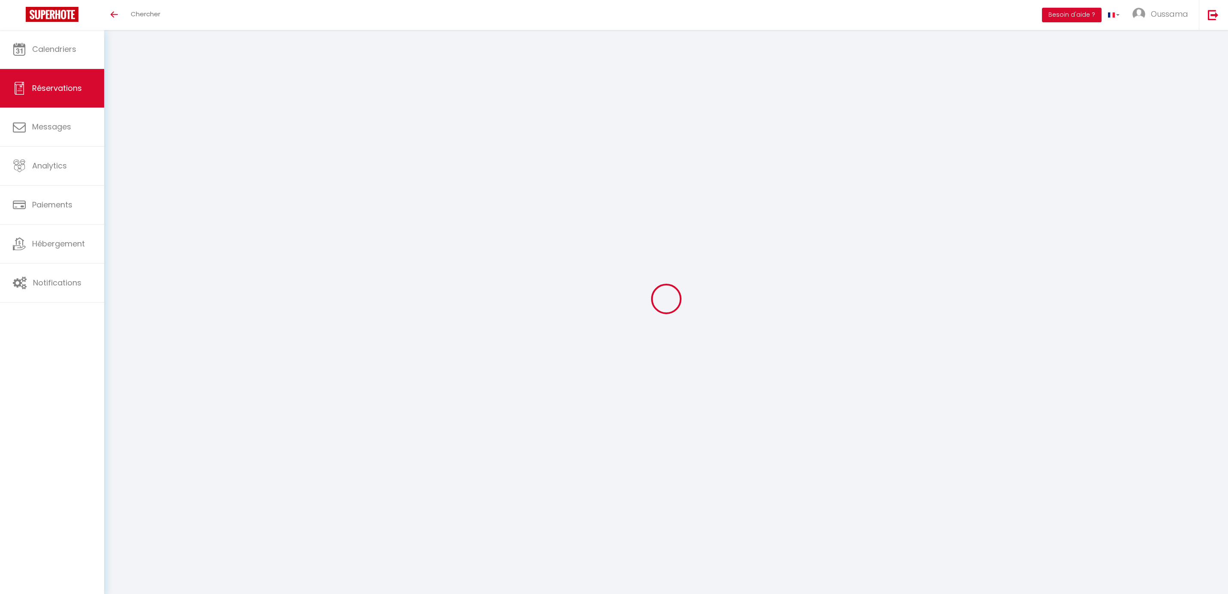
checkbox input "false"
type input "0"
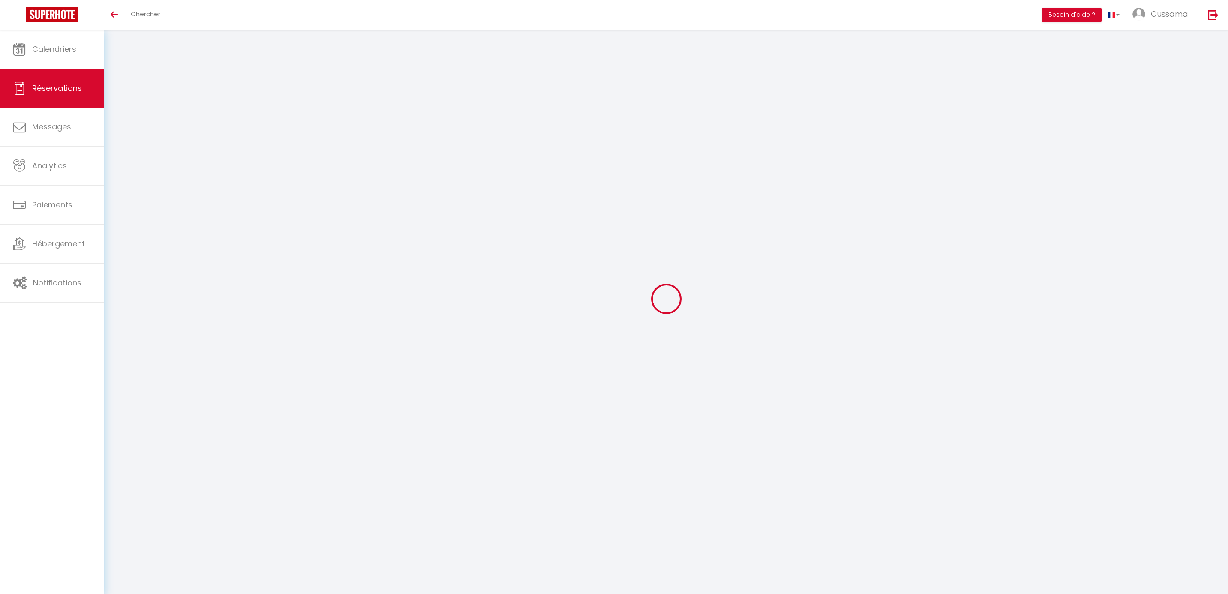
select select
select select "15"
checkbox input "false"
select select
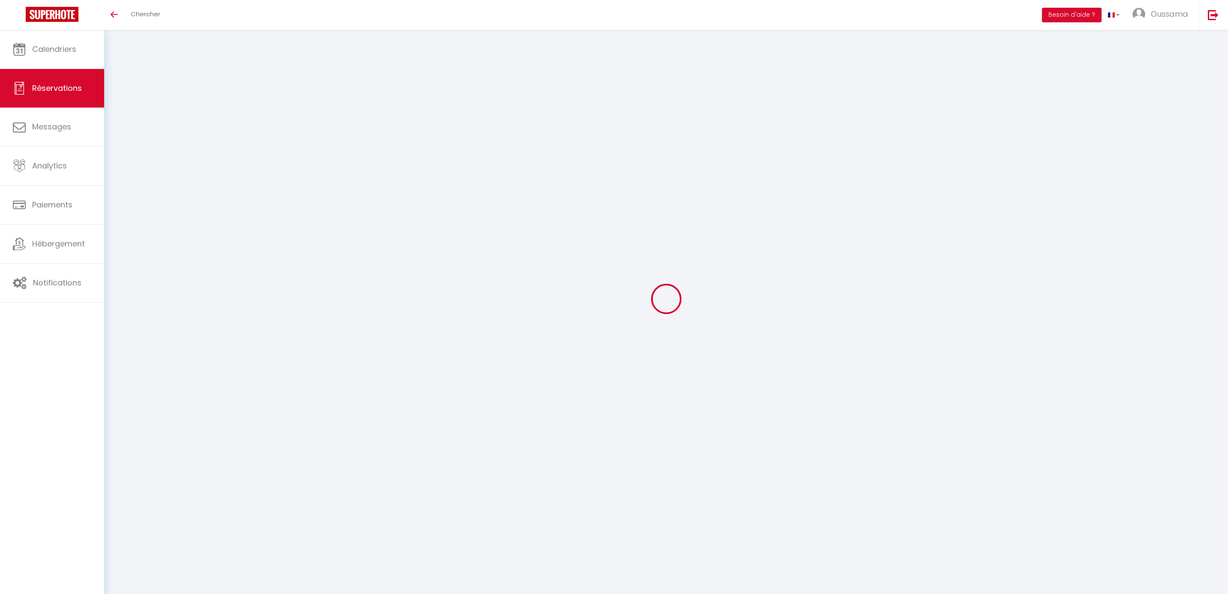
select select
checkbox input "false"
select select
checkbox input "false"
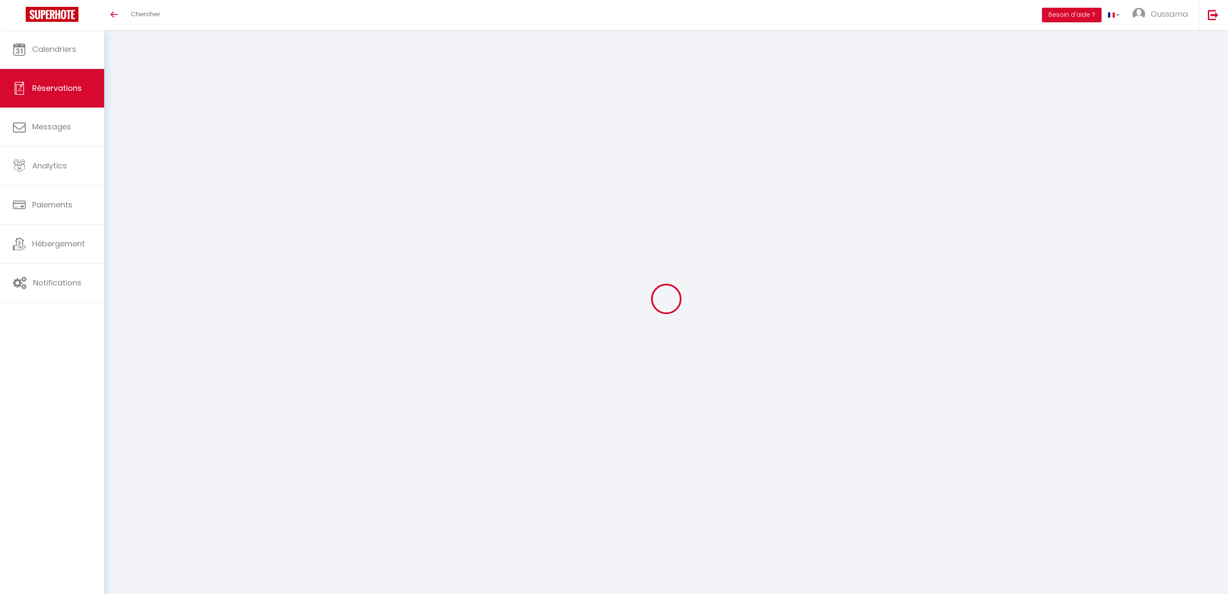
select select
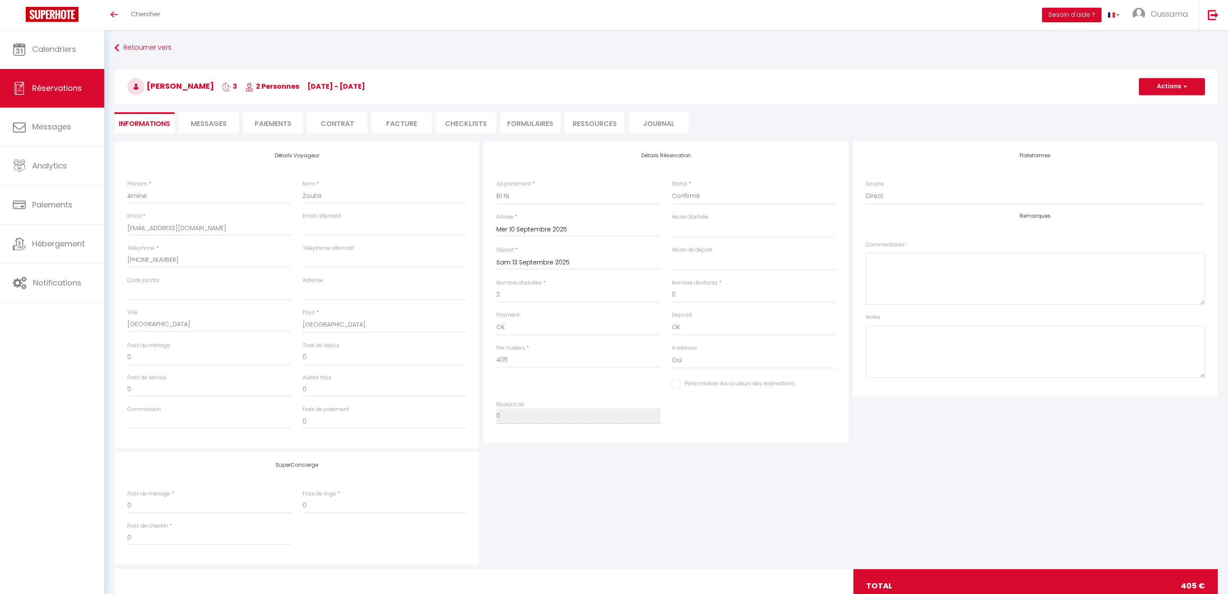
checkbox input "false"
select select
